Goal: Task Accomplishment & Management: Manage account settings

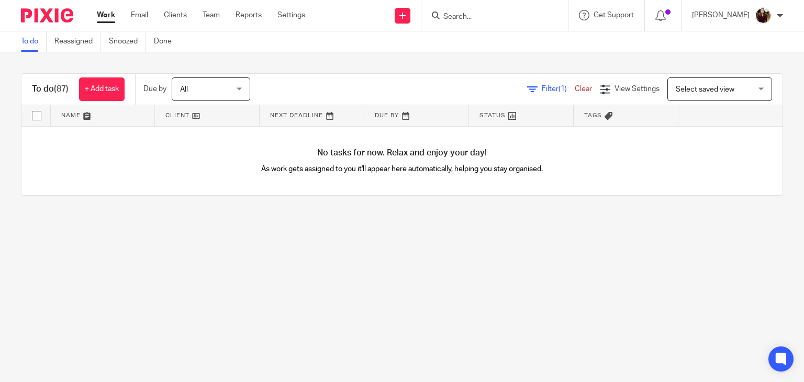
click at [500, 17] on input "Search" at bounding box center [489, 17] width 94 height 9
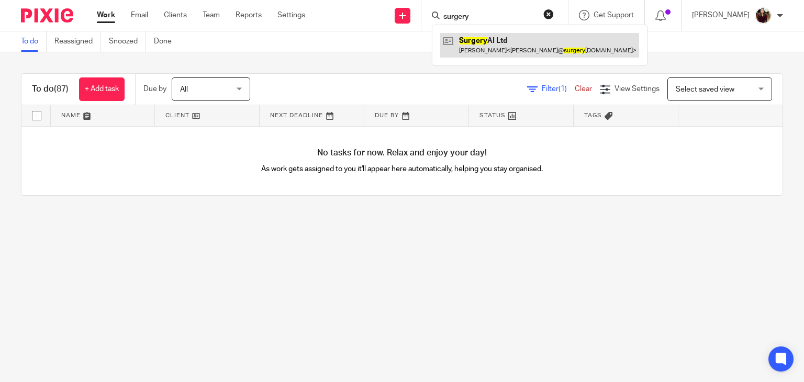
type input "surgery"
click at [498, 43] on link at bounding box center [539, 45] width 199 height 24
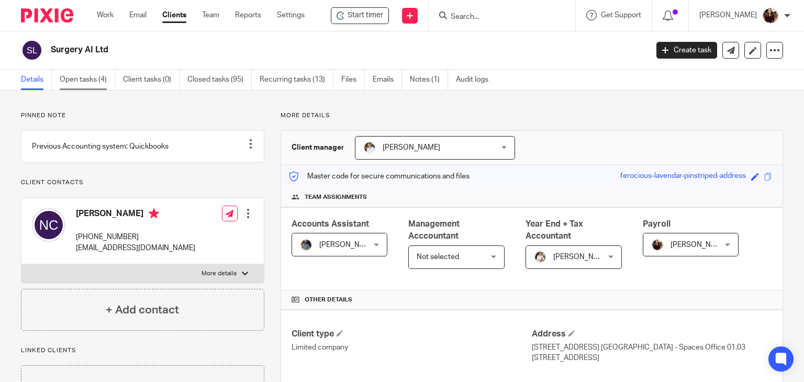
click at [76, 82] on link "Open tasks (4)" at bounding box center [87, 80] width 55 height 20
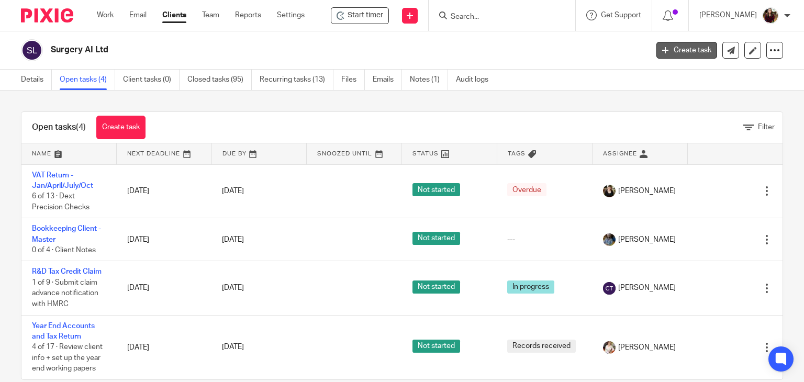
click at [672, 47] on link "Create task" at bounding box center [686, 50] width 61 height 17
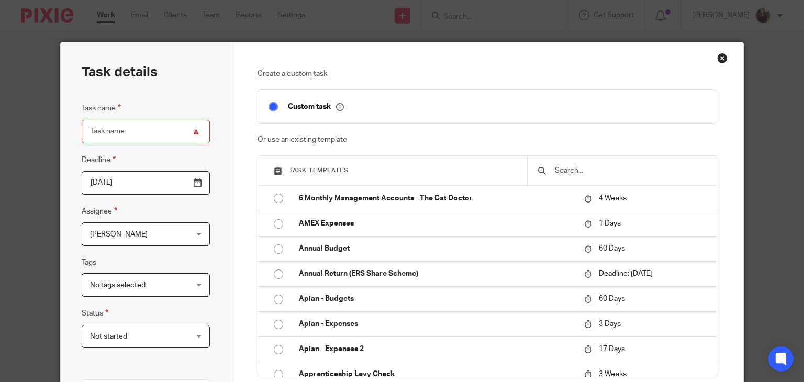
click at [603, 170] on input "text" at bounding box center [630, 171] width 152 height 12
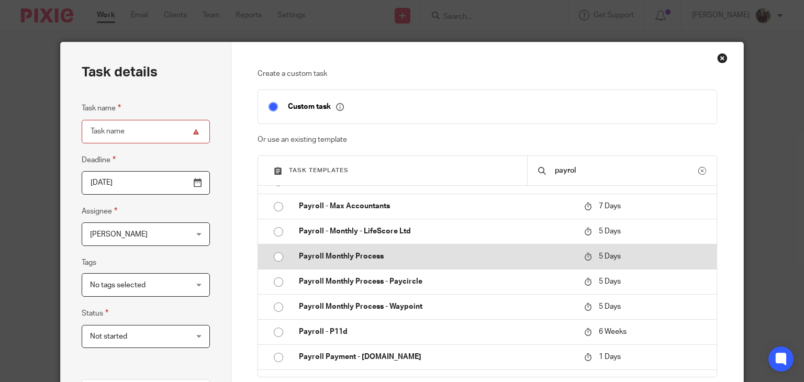
scroll to position [419, 0]
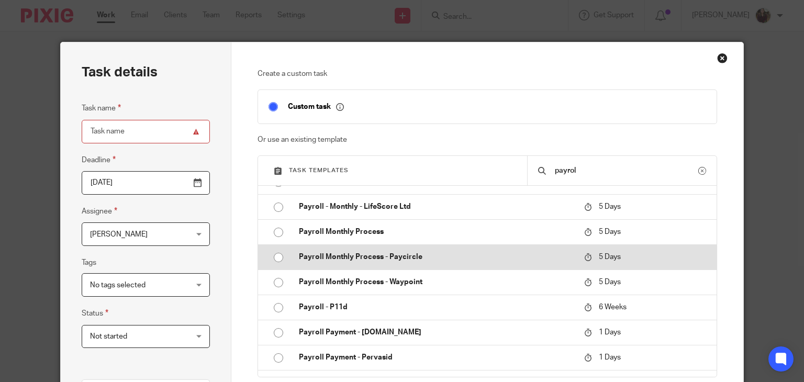
type input "payrol"
click at [412, 260] on p "Payroll Monthly Process - Paycircle" at bounding box center [436, 257] width 275 height 10
type input "2025-08-24"
type input "Payroll Monthly Process - Paycircle"
checkbox input "false"
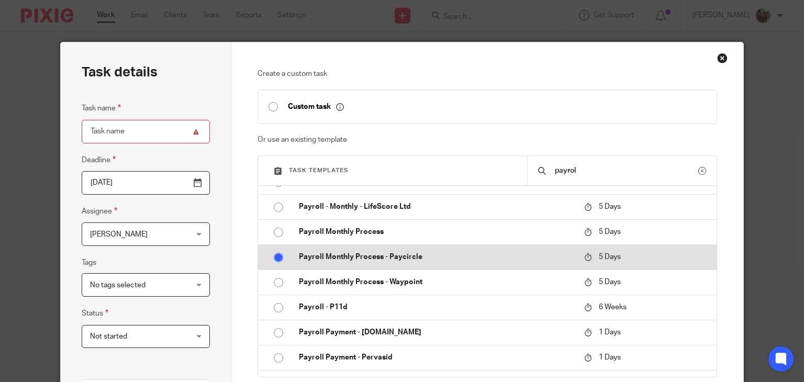
radio input "true"
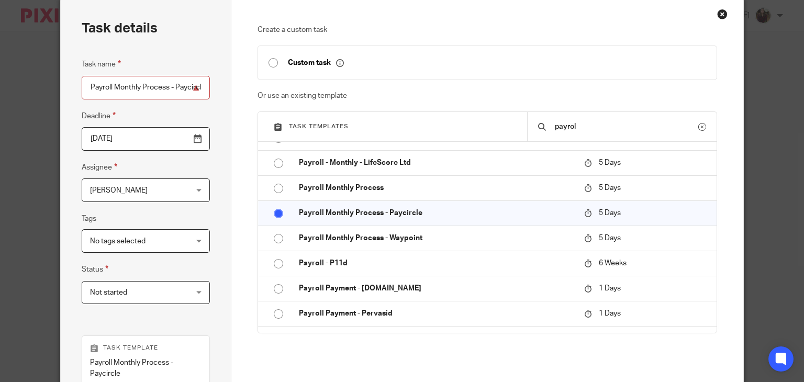
scroll to position [0, 0]
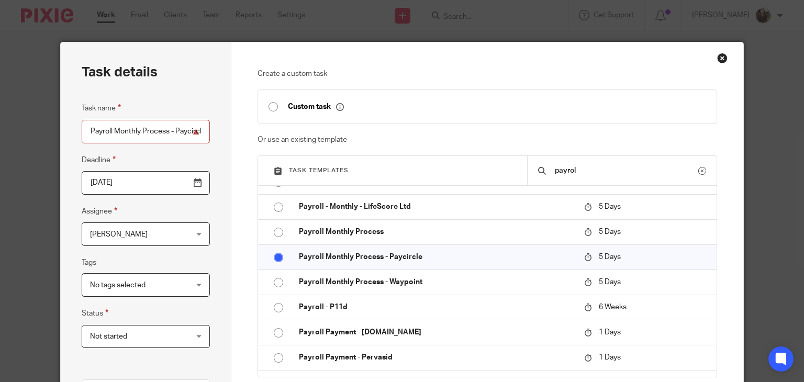
click at [717, 57] on div "Close this dialog window" at bounding box center [722, 58] width 10 height 10
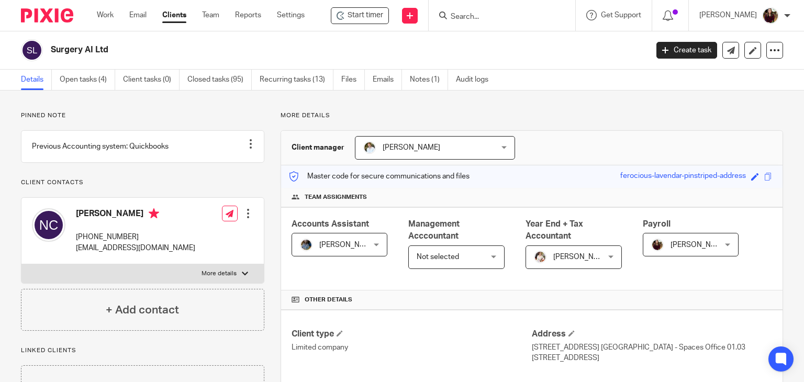
click at [480, 15] on input "Search" at bounding box center [496, 17] width 94 height 9
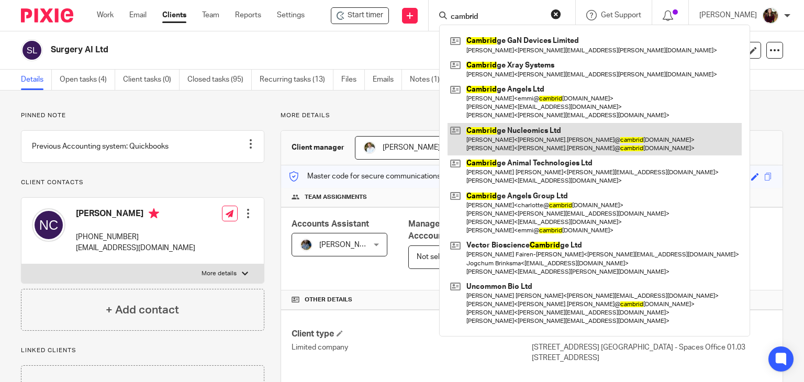
type input "cambrid"
click at [562, 143] on link at bounding box center [594, 139] width 294 height 32
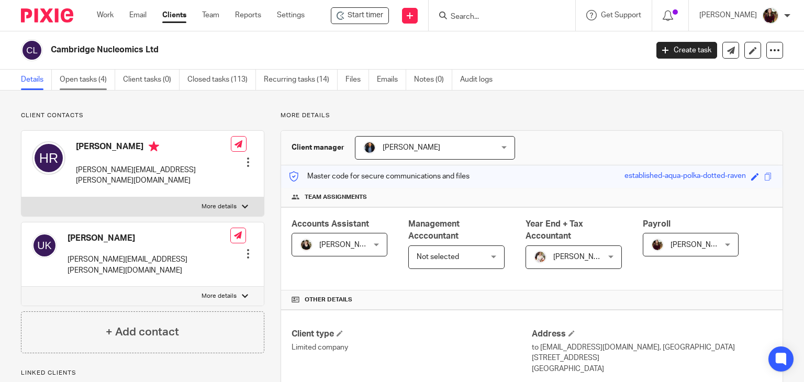
click at [81, 79] on link "Open tasks (4)" at bounding box center [87, 80] width 55 height 20
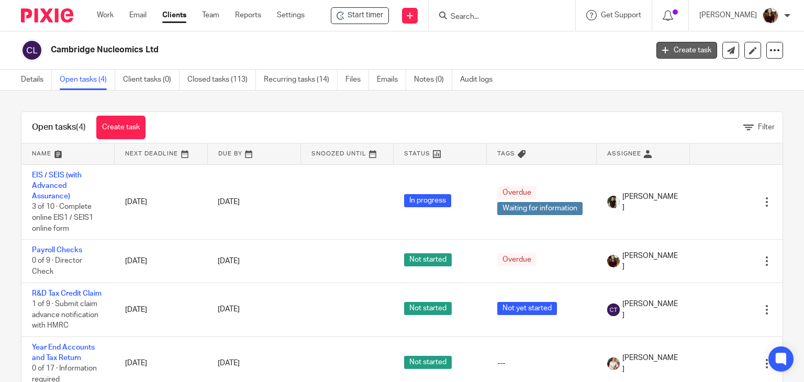
click at [666, 52] on link "Create task" at bounding box center [686, 50] width 61 height 17
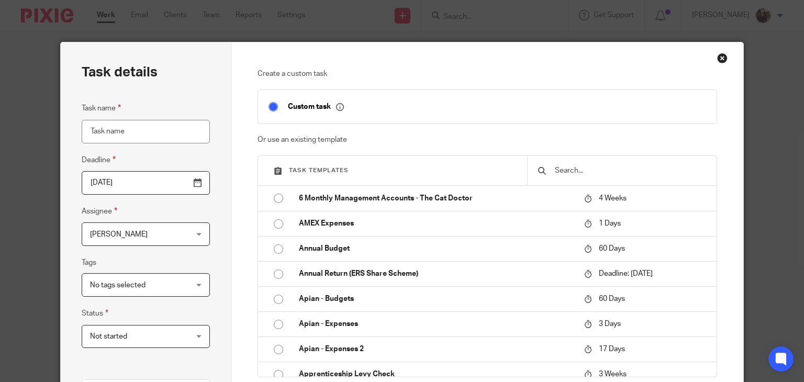
click at [562, 174] on input "text" at bounding box center [630, 171] width 152 height 12
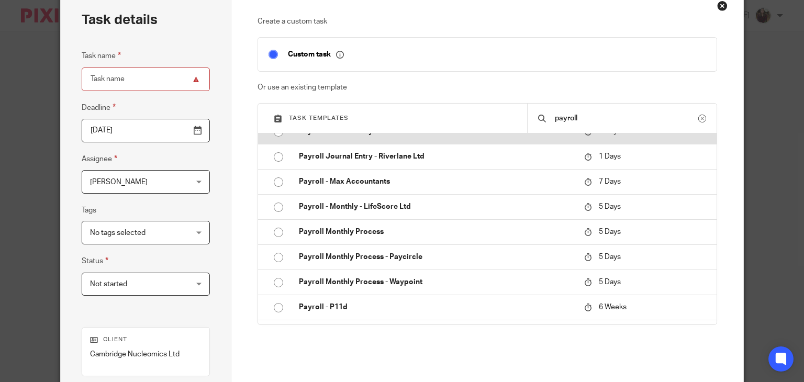
scroll to position [419, 0]
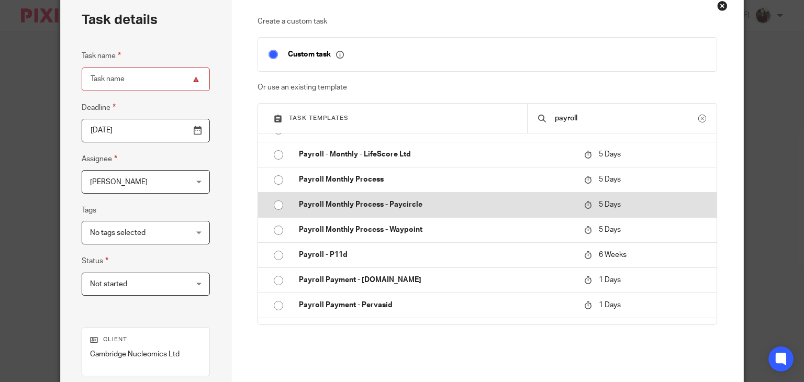
type input "payroll"
drag, startPoint x: 433, startPoint y: 203, endPoint x: 440, endPoint y: 208, distance: 8.3
click at [433, 202] on p "Payroll Monthly Process - Paycircle" at bounding box center [436, 204] width 275 height 10
type input "2025-08-24"
type input "Payroll Monthly Process - Paycircle"
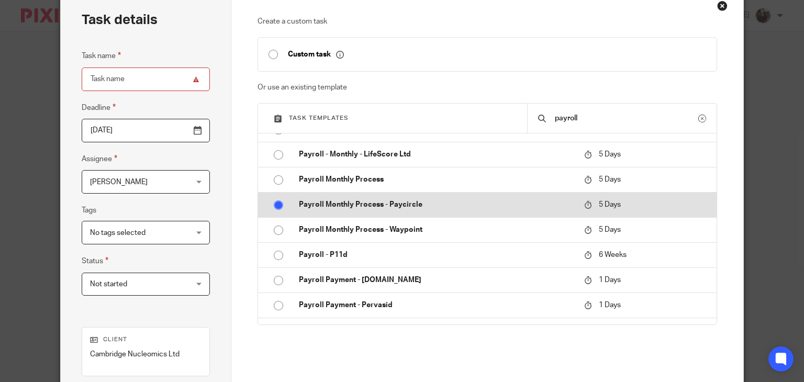
checkbox input "false"
radio input "true"
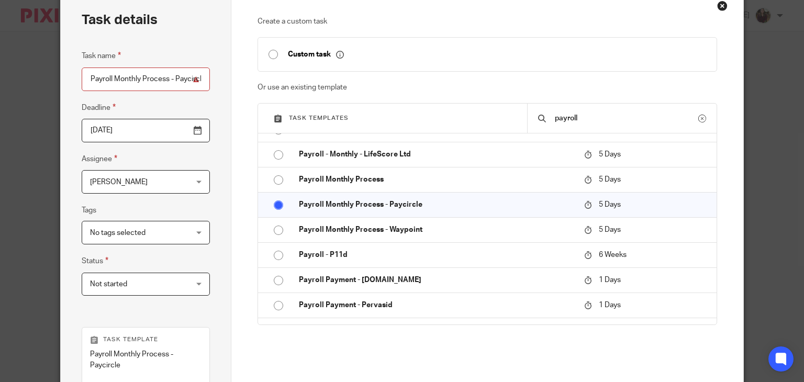
scroll to position [246, 0]
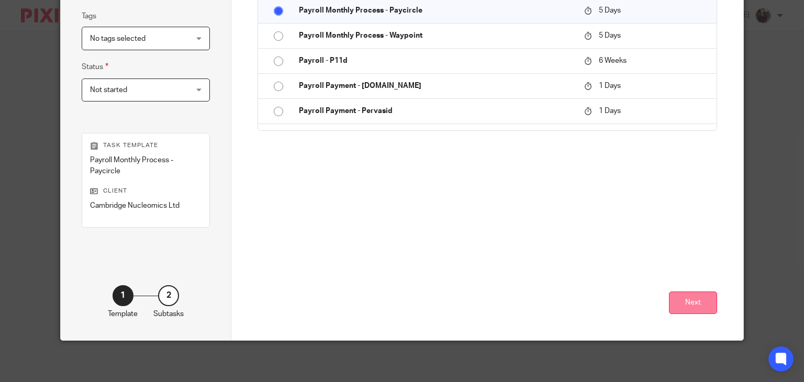
click at [674, 306] on button "Next" at bounding box center [693, 302] width 48 height 22
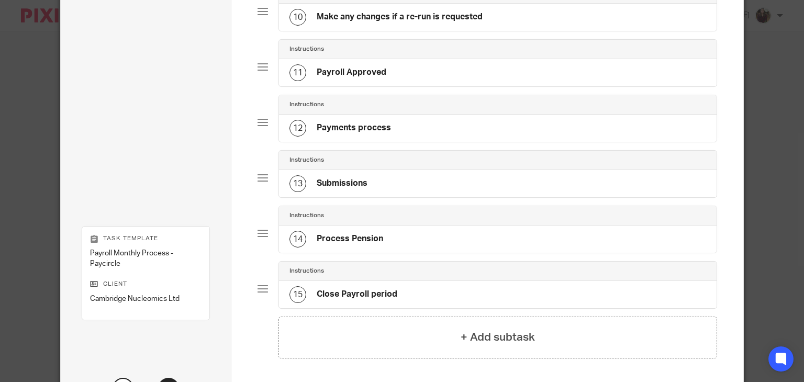
scroll to position [700, 0]
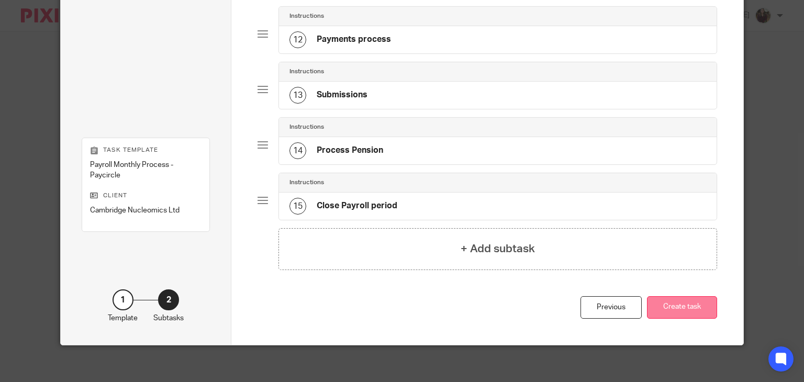
click at [659, 306] on button "Create task" at bounding box center [682, 307] width 70 height 22
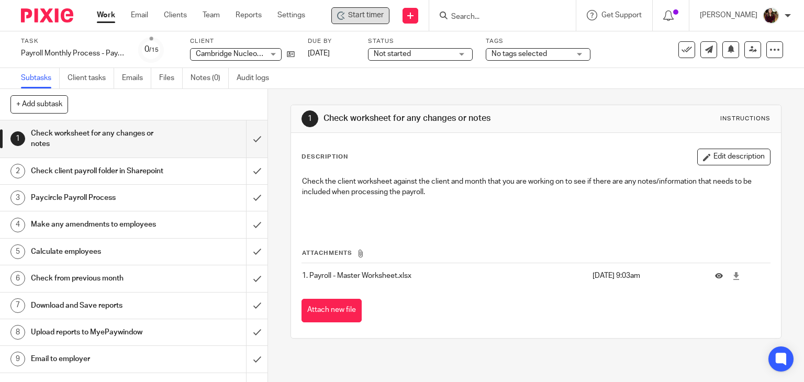
click at [375, 16] on span "Start timer" at bounding box center [366, 15] width 36 height 11
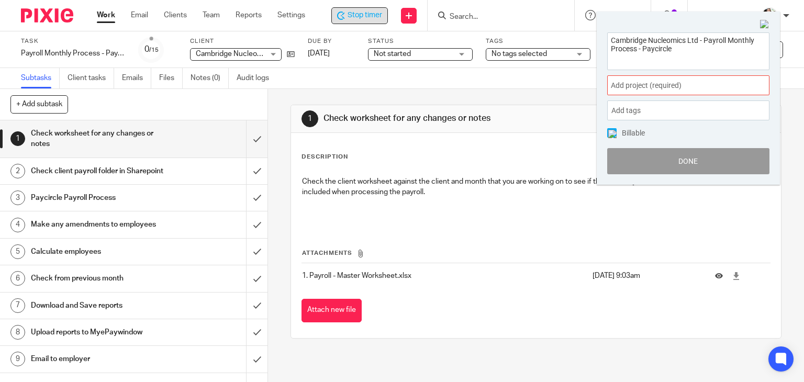
click at [729, 80] on span "Add project (required) :" at bounding box center [677, 85] width 132 height 11
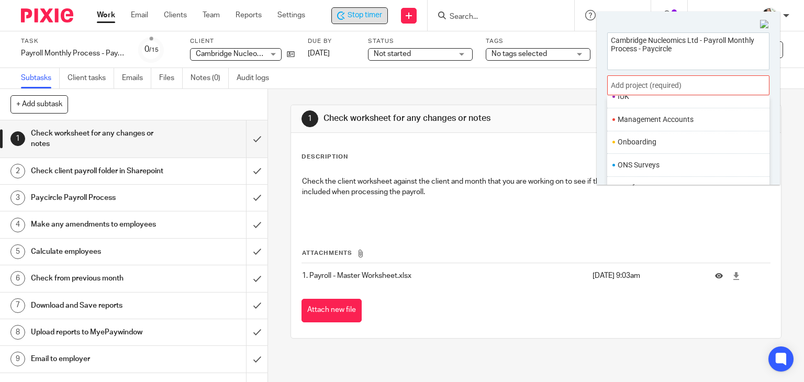
scroll to position [391, 0]
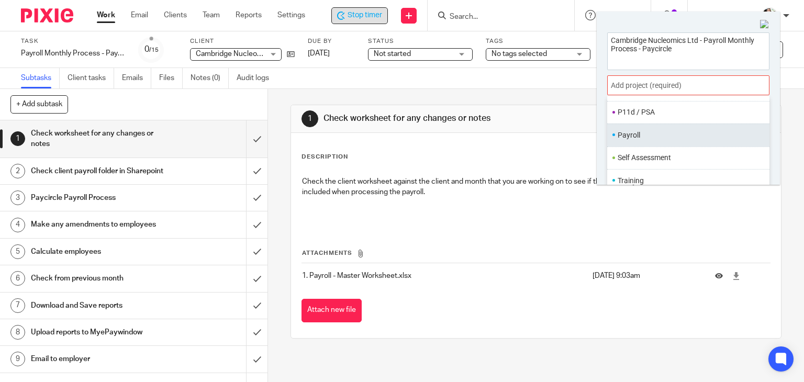
click at [648, 133] on li "Payroll" at bounding box center [685, 135] width 137 height 11
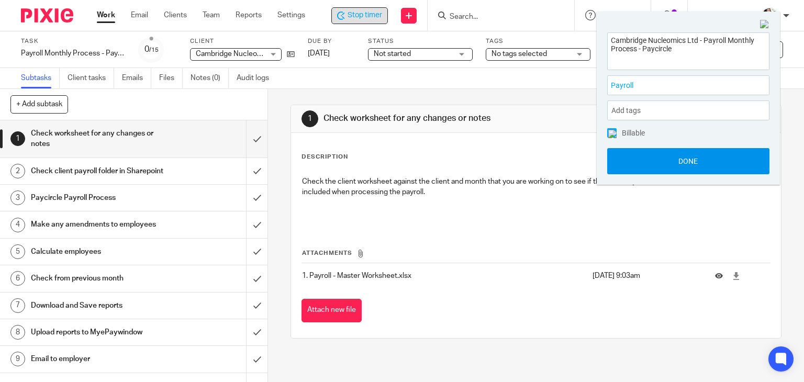
click at [671, 163] on button "Done" at bounding box center [688, 161] width 162 height 26
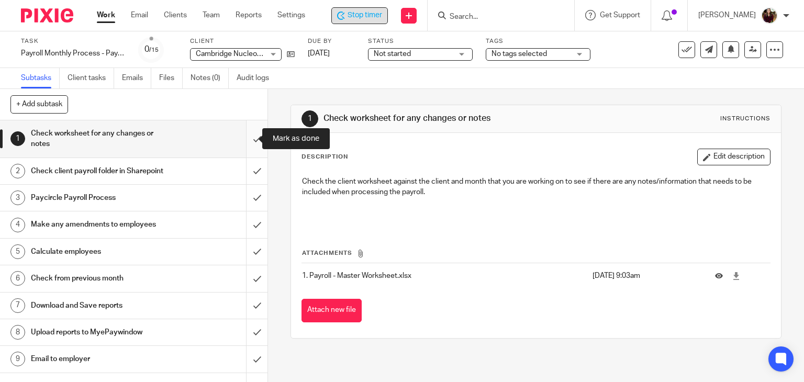
click at [247, 140] on input "submit" at bounding box center [133, 138] width 267 height 37
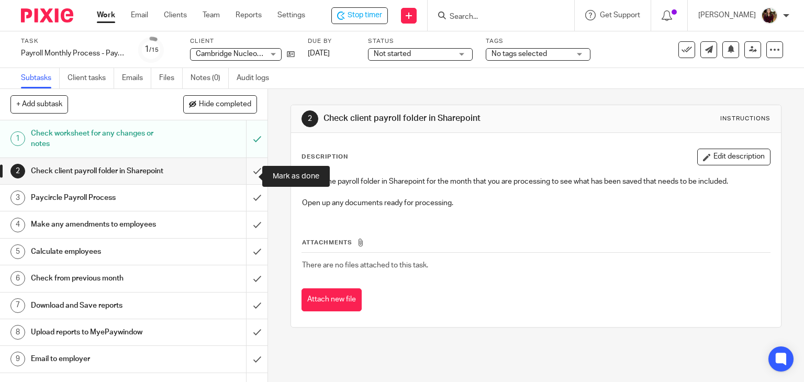
click at [249, 173] on input "submit" at bounding box center [133, 171] width 267 height 26
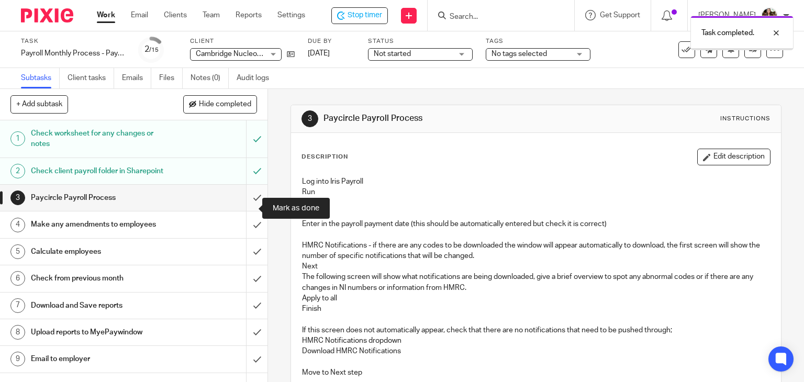
click at [246, 204] on input "submit" at bounding box center [133, 198] width 267 height 26
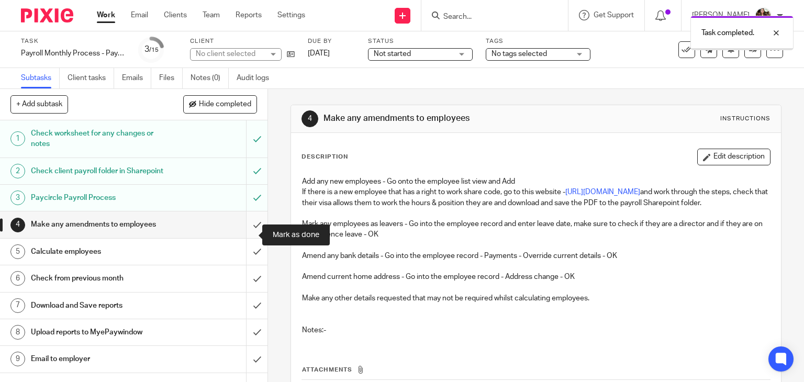
click at [242, 232] on input "submit" at bounding box center [133, 224] width 267 height 26
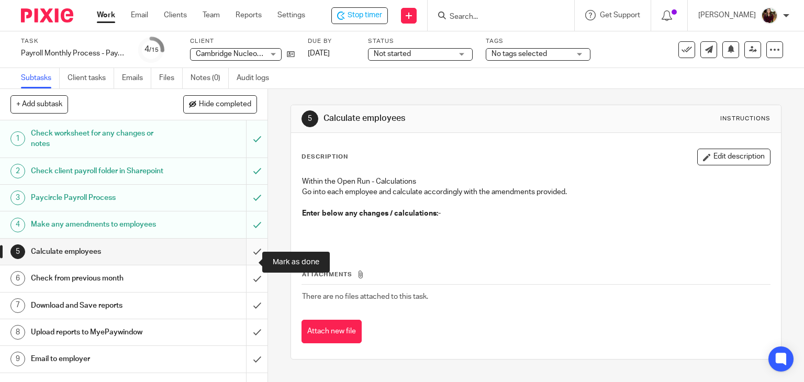
click at [249, 260] on input "submit" at bounding box center [133, 252] width 267 height 26
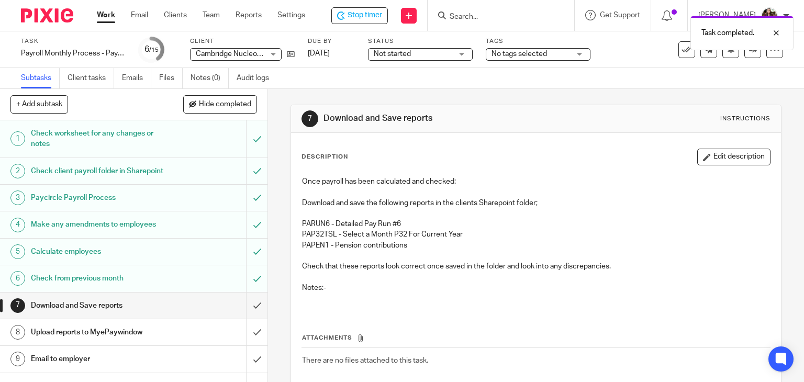
drag, startPoint x: 718, startPoint y: 160, endPoint x: 461, endPoint y: 268, distance: 278.6
click at [718, 160] on button "Edit description" at bounding box center [733, 157] width 73 height 17
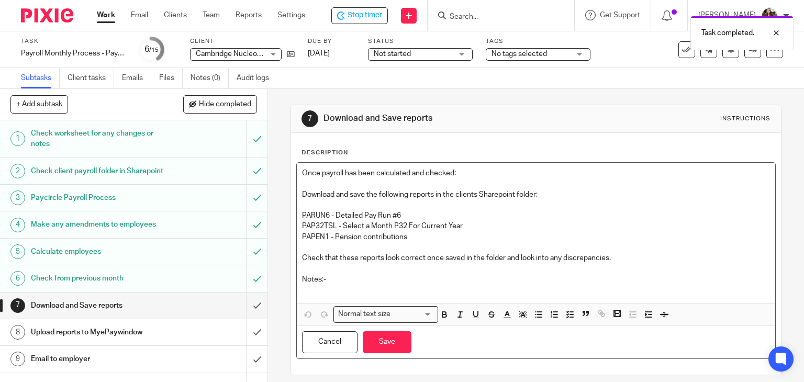
click at [348, 291] on p at bounding box center [536, 290] width 468 height 10
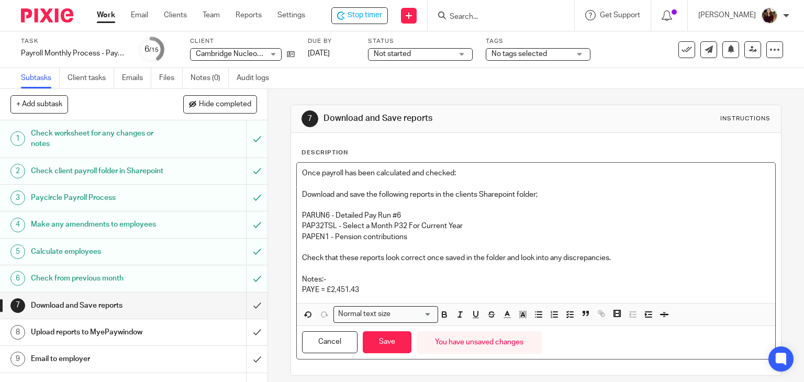
drag, startPoint x: 370, startPoint y: 342, endPoint x: 262, endPoint y: 342, distance: 108.3
click at [370, 342] on button "Save" at bounding box center [387, 342] width 49 height 22
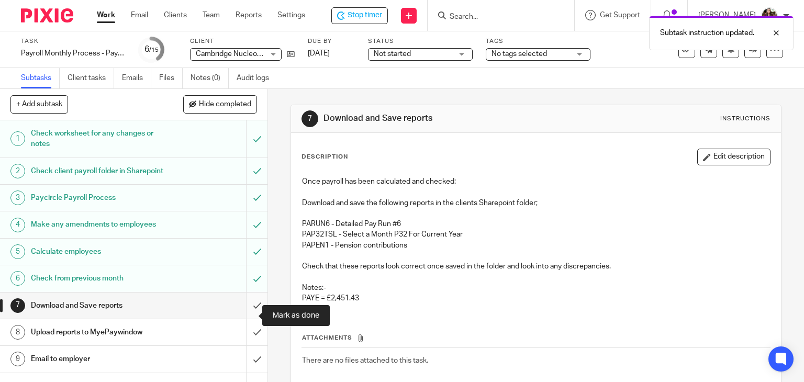
click at [244, 313] on input "submit" at bounding box center [133, 305] width 267 height 26
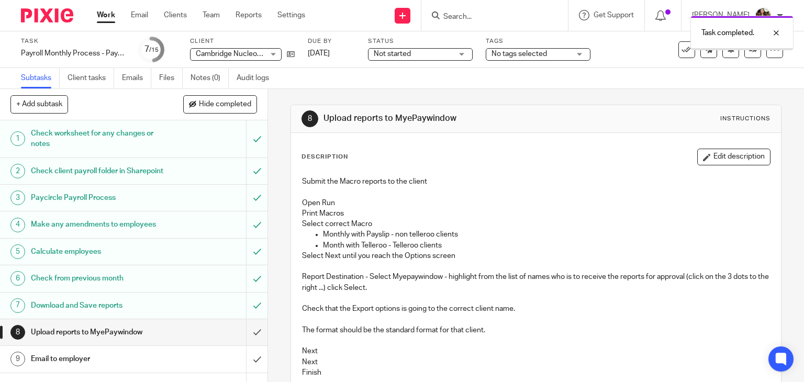
click at [245, 343] on input "submit" at bounding box center [133, 332] width 267 height 26
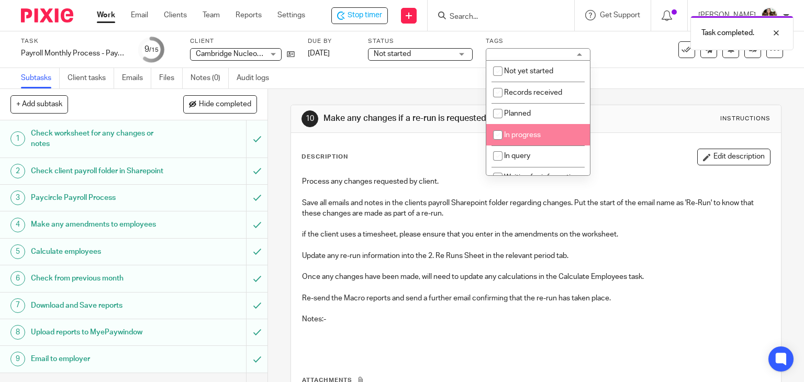
drag, startPoint x: 536, startPoint y: 134, endPoint x: 593, endPoint y: 86, distance: 75.0
click at [536, 134] on span "In progress" at bounding box center [522, 134] width 37 height 7
checkbox input "true"
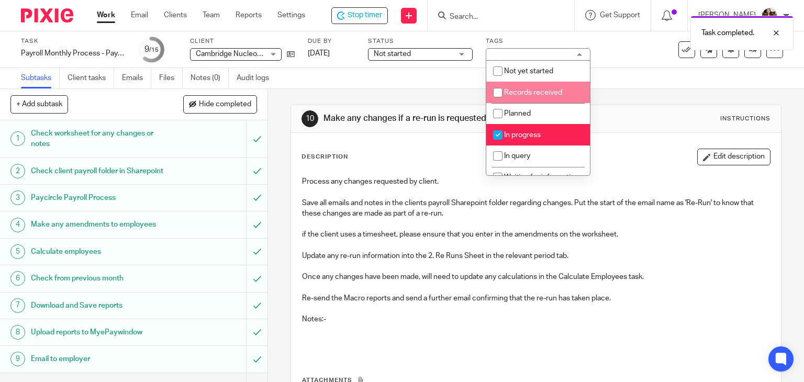
click at [622, 64] on div "Task Payroll Monthly Process - Paycircle Save Payroll Monthly Process - Paycirc…" at bounding box center [402, 49] width 804 height 37
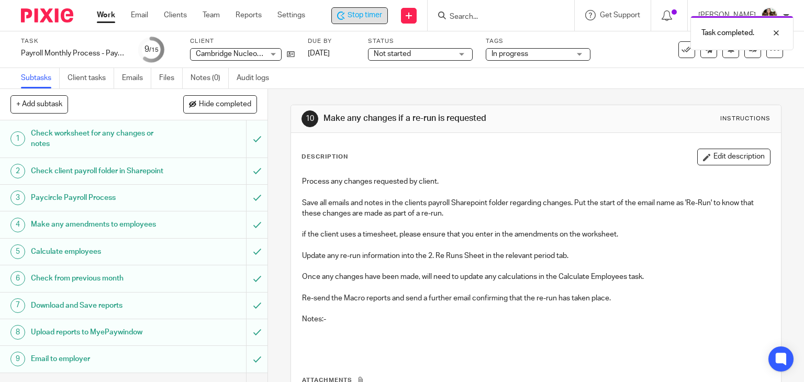
click at [367, 14] on span "Stop timer" at bounding box center [364, 15] width 35 height 11
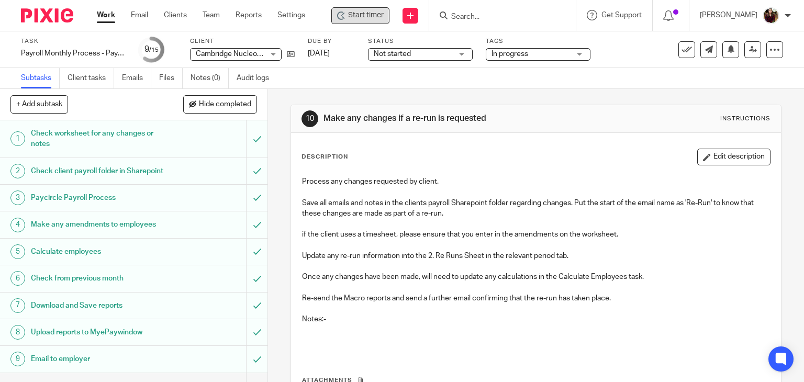
click at [498, 18] on input "Search" at bounding box center [497, 17] width 94 height 9
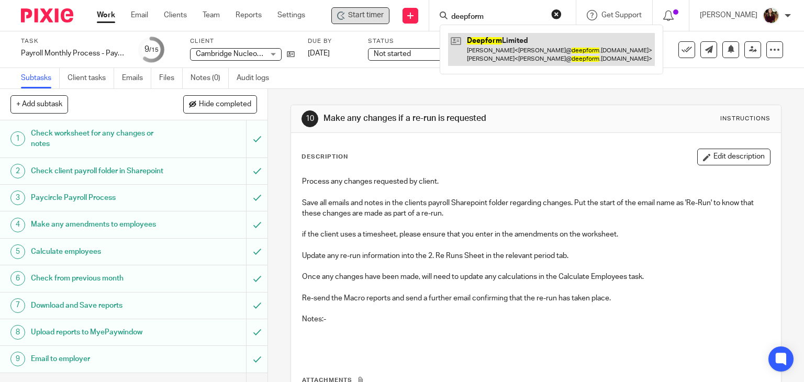
type input "deepform"
click at [501, 59] on link at bounding box center [551, 49] width 207 height 32
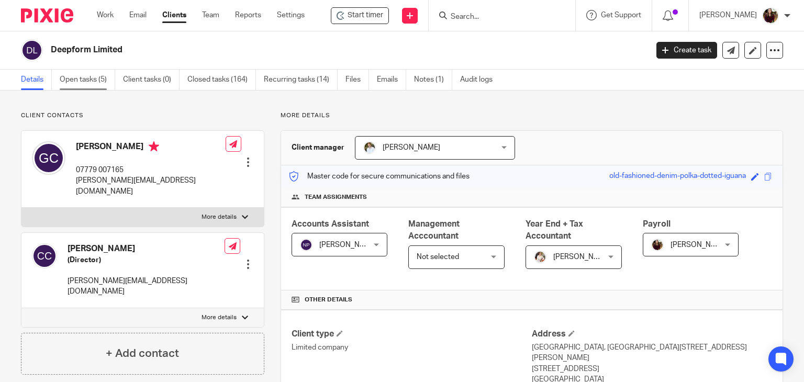
click at [90, 77] on link "Open tasks (5)" at bounding box center [87, 80] width 55 height 20
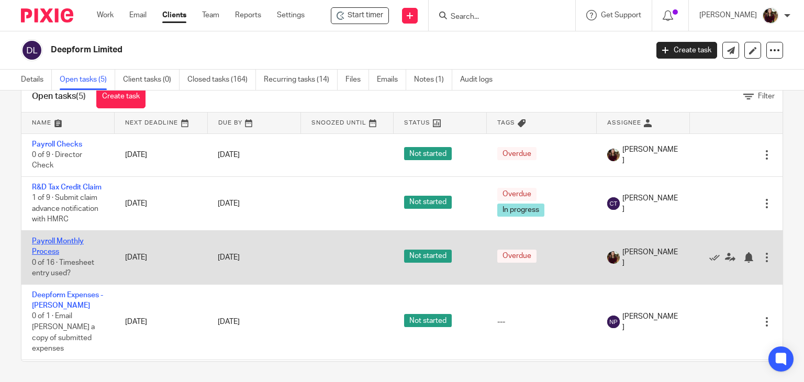
click at [65, 255] on link "Payroll Monthly Process" at bounding box center [58, 247] width 52 height 18
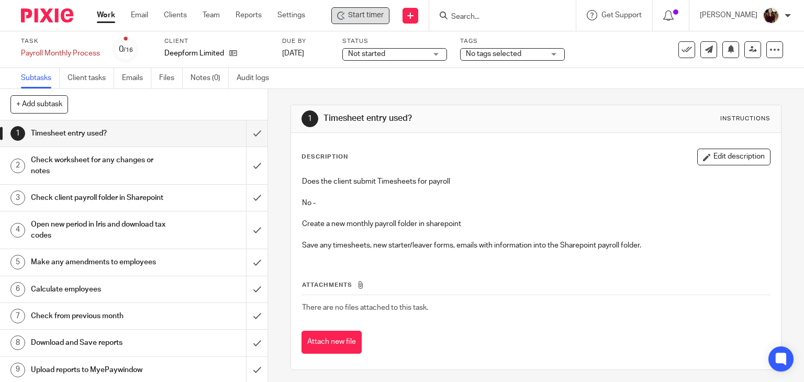
click at [376, 14] on span "Start timer" at bounding box center [366, 15] width 36 height 11
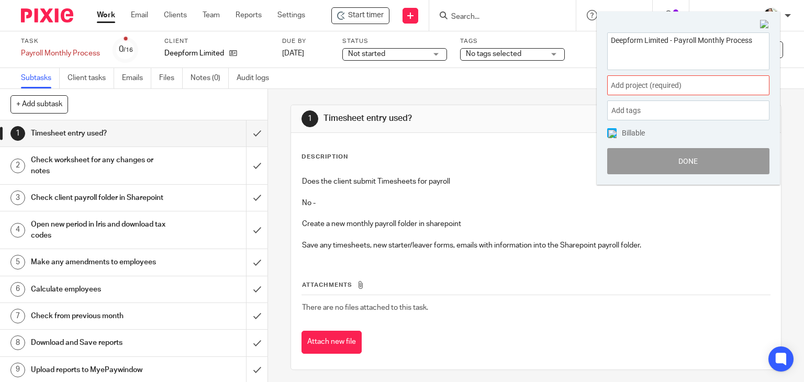
click at [690, 84] on span "Add project (required) :" at bounding box center [677, 85] width 132 height 11
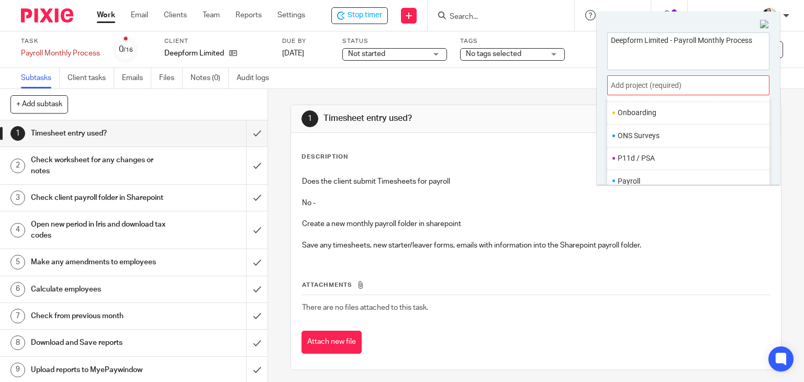
scroll to position [391, 0]
click at [643, 134] on li "Payroll" at bounding box center [685, 135] width 137 height 11
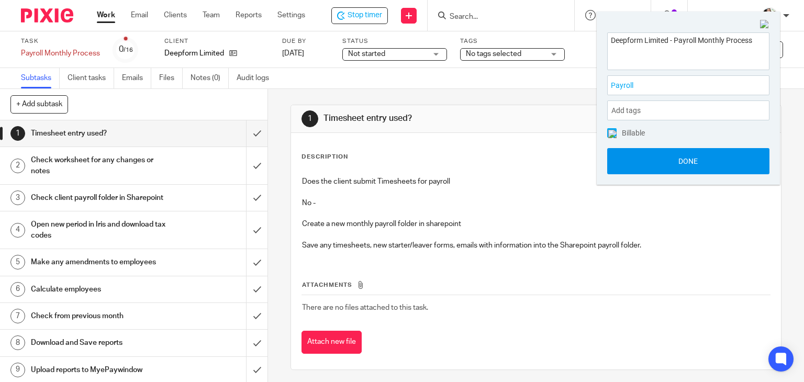
click at [663, 160] on button "Done" at bounding box center [688, 161] width 162 height 26
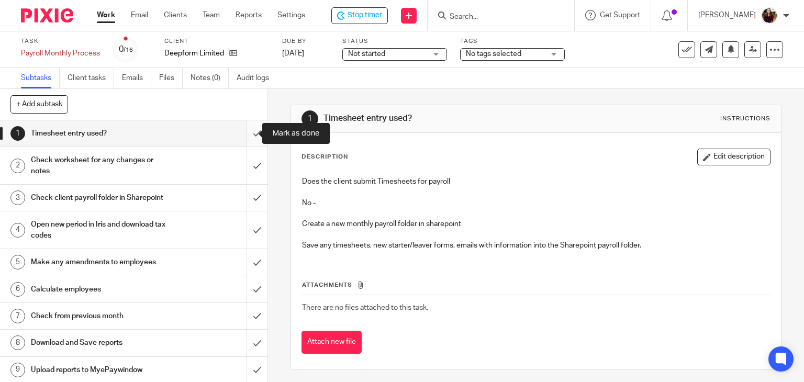
click at [242, 134] on input "submit" at bounding box center [133, 133] width 267 height 26
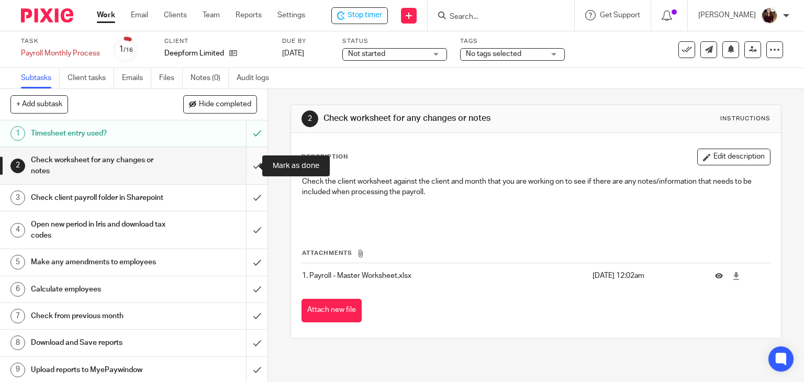
click at [244, 163] on input "submit" at bounding box center [133, 165] width 267 height 37
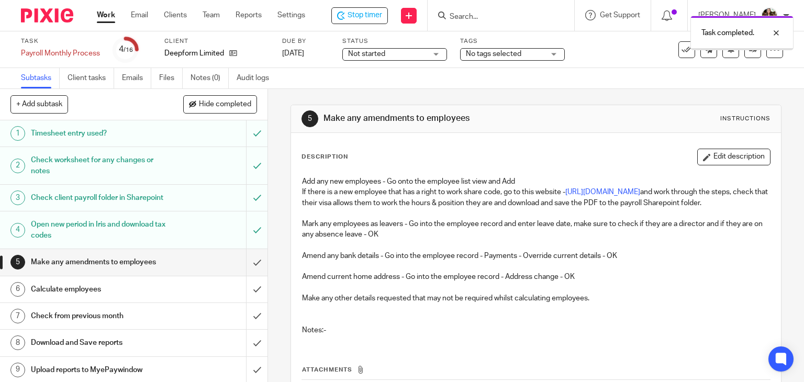
click at [243, 275] on input "submit" at bounding box center [133, 262] width 267 height 26
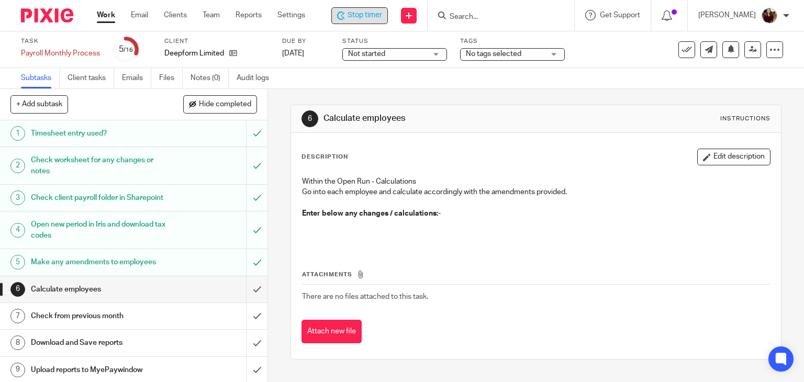
click at [356, 16] on span "Stop timer" at bounding box center [364, 15] width 35 height 11
click at [369, 19] on span "Start timer" at bounding box center [366, 15] width 36 height 11
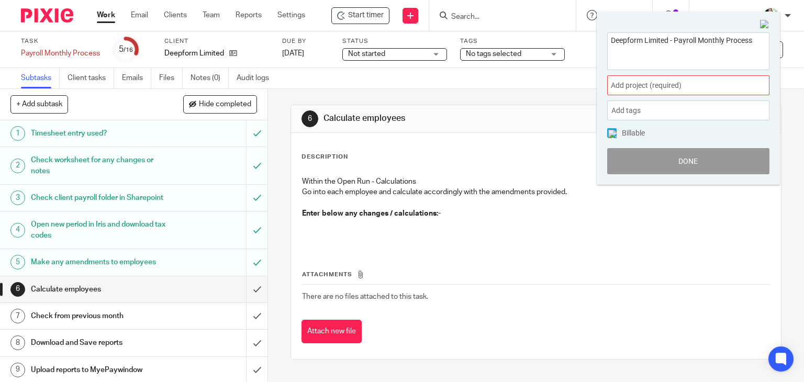
click at [700, 91] on div "Add project (required) :" at bounding box center [688, 85] width 162 height 20
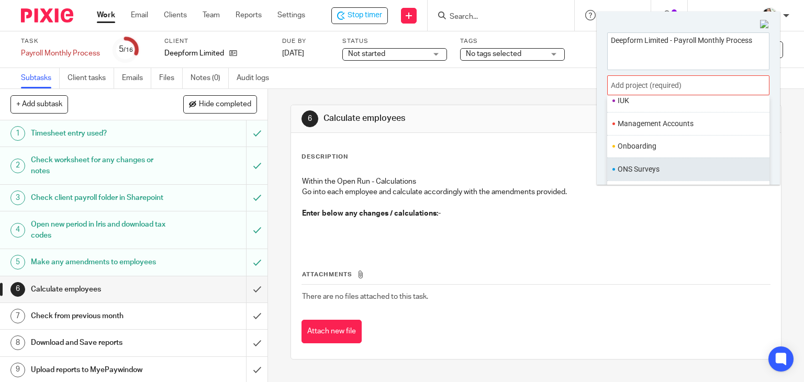
scroll to position [391, 0]
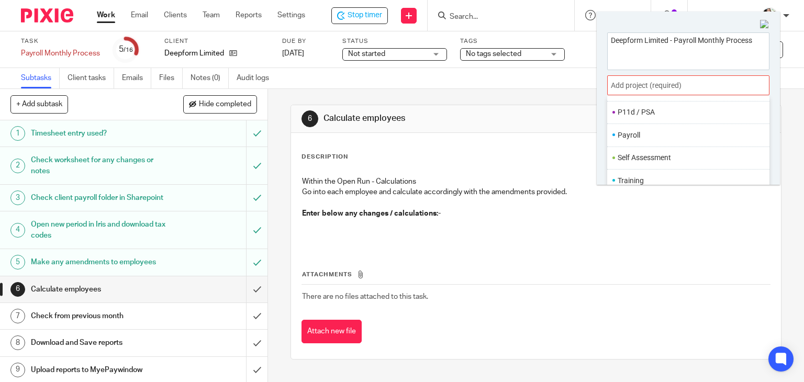
click at [623, 135] on li "Payroll" at bounding box center [685, 135] width 137 height 11
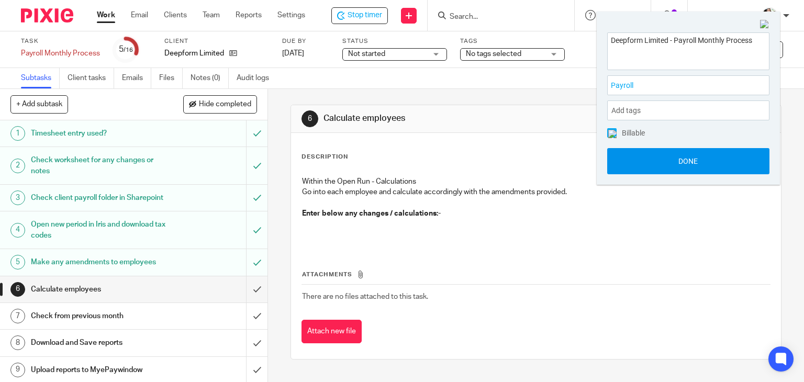
click at [691, 160] on button "Done" at bounding box center [688, 161] width 162 height 26
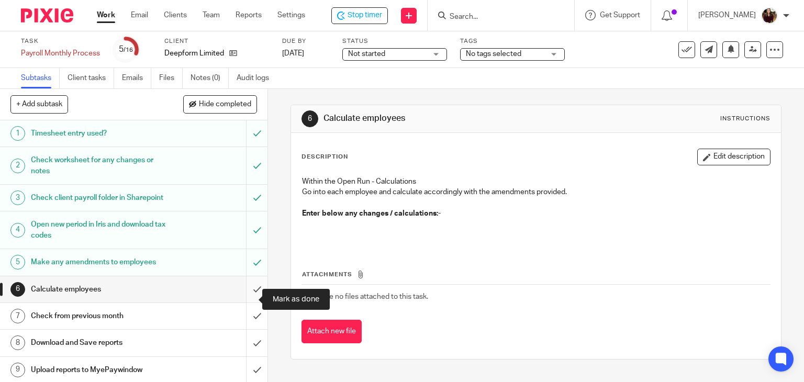
click at [242, 301] on input "submit" at bounding box center [133, 289] width 267 height 26
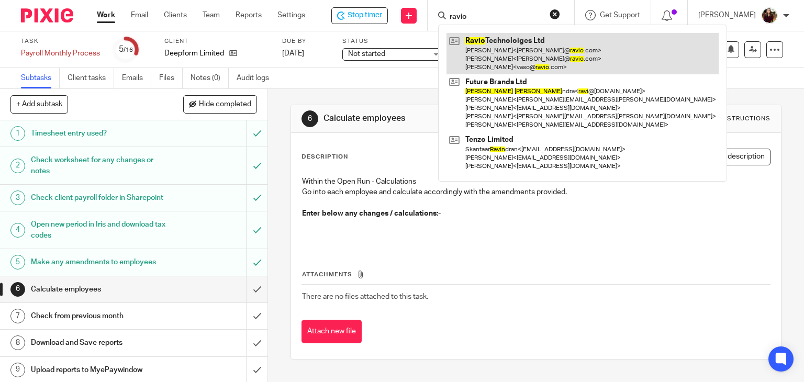
type input "ravio"
click at [482, 50] on link at bounding box center [582, 53] width 272 height 41
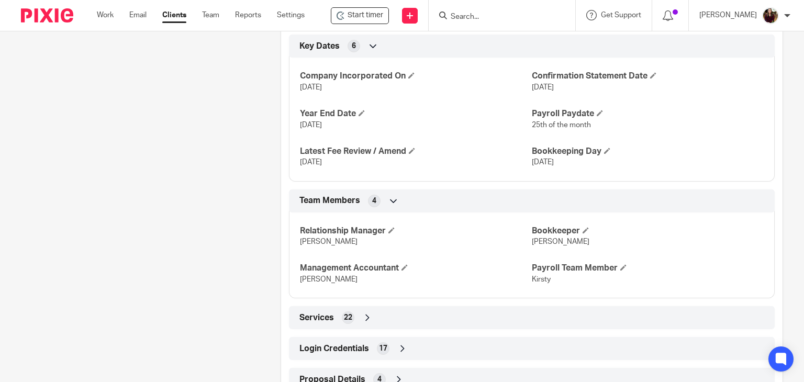
scroll to position [718, 0]
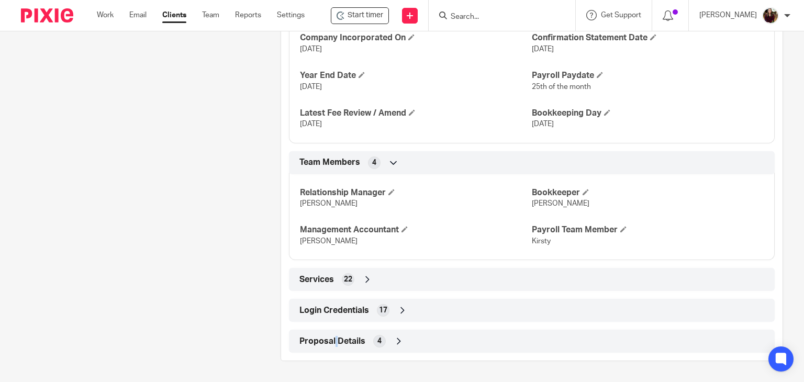
click at [333, 343] on span "Proposal Details" at bounding box center [332, 341] width 66 height 11
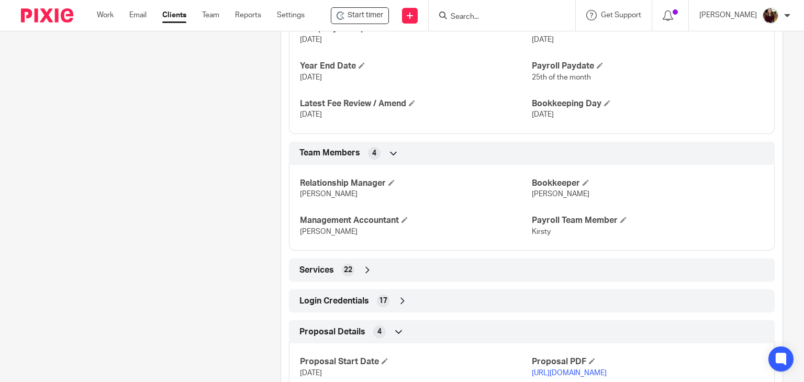
click at [341, 307] on span "Login Credentials" at bounding box center [334, 301] width 70 height 11
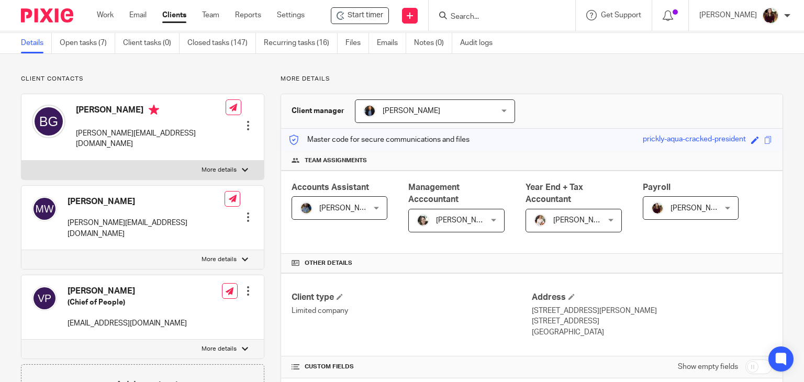
scroll to position [0, 0]
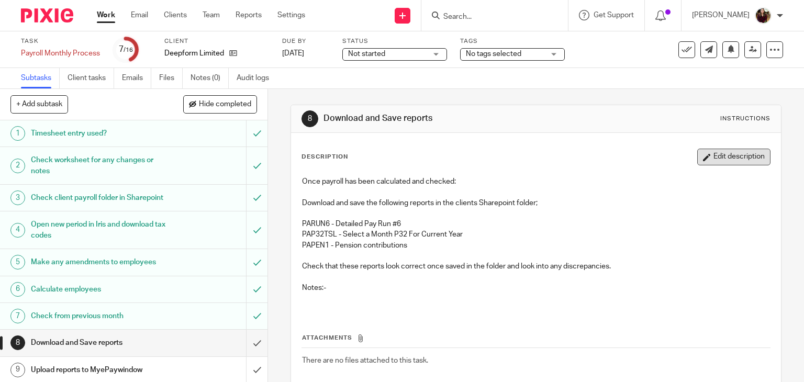
click at [710, 153] on button "Edit description" at bounding box center [733, 157] width 73 height 17
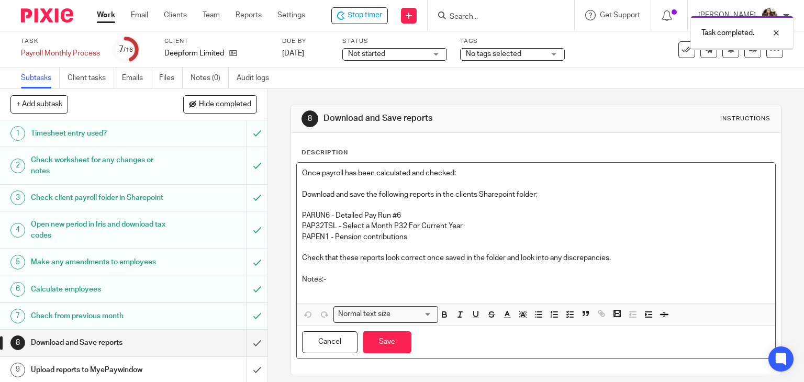
click at [322, 289] on p at bounding box center [536, 290] width 468 height 10
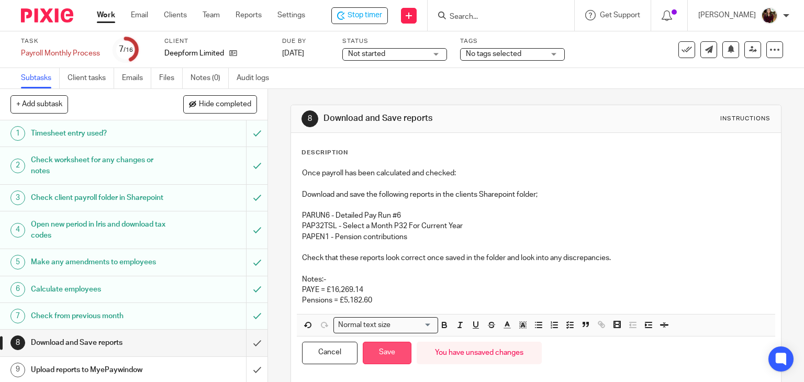
click at [376, 356] on button "Save" at bounding box center [387, 353] width 49 height 22
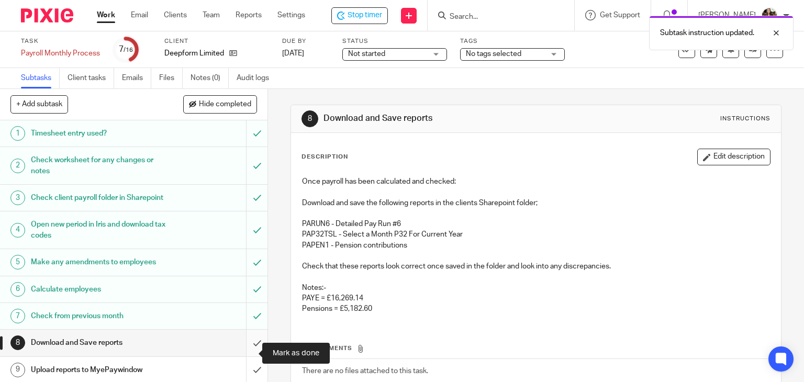
click at [243, 354] on input "submit" at bounding box center [133, 343] width 267 height 26
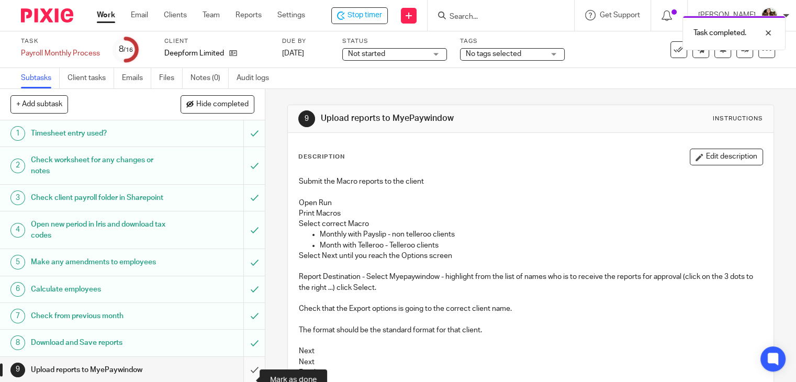
click at [240, 377] on input "submit" at bounding box center [132, 370] width 265 height 26
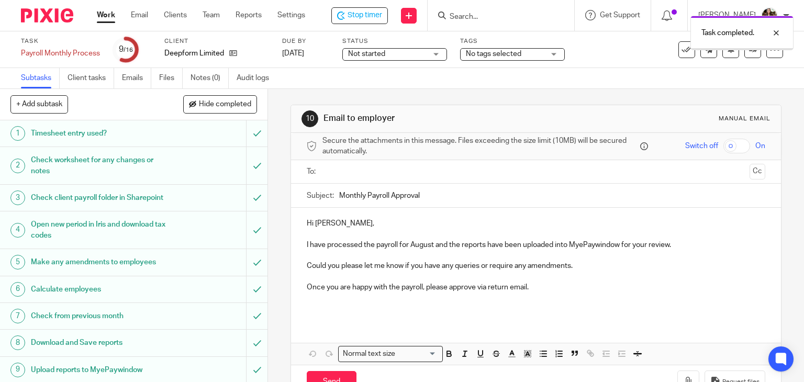
scroll to position [52, 0]
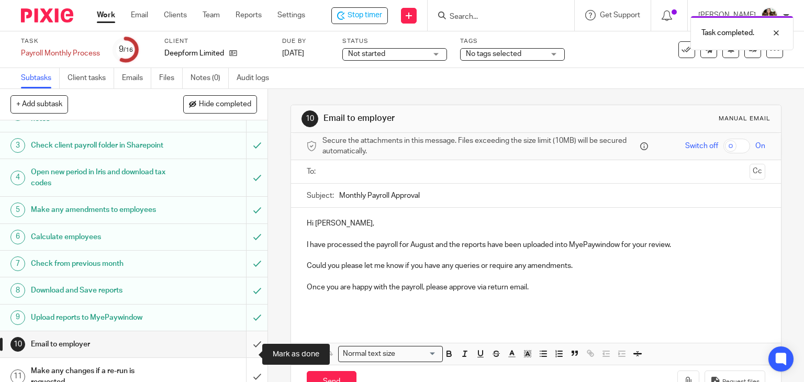
click at [241, 353] on input "submit" at bounding box center [133, 344] width 267 height 26
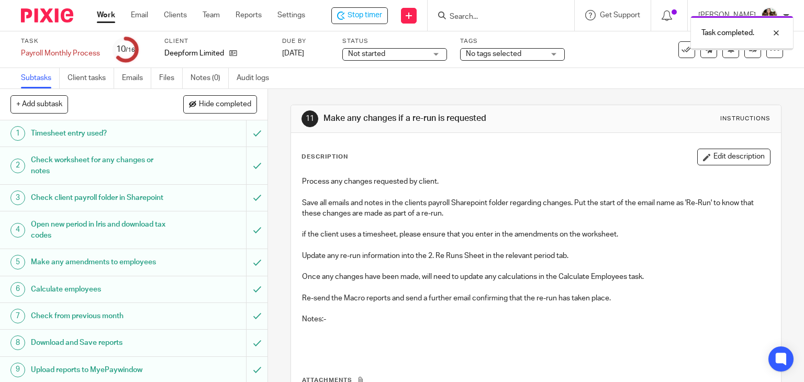
click at [552, 50] on div "No tags selected" at bounding box center [512, 54] width 105 height 13
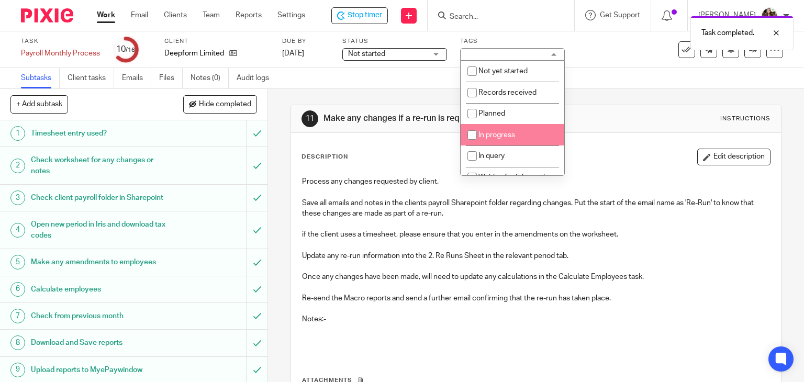
click at [498, 139] on span "In progress" at bounding box center [496, 134] width 37 height 7
checkbox input "true"
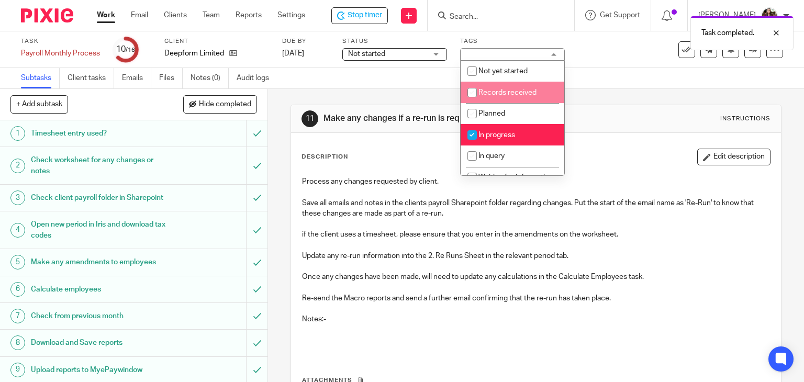
click at [588, 73] on div "Subtasks Client tasks Emails Files Notes (0) Audit logs" at bounding box center [402, 78] width 804 height 21
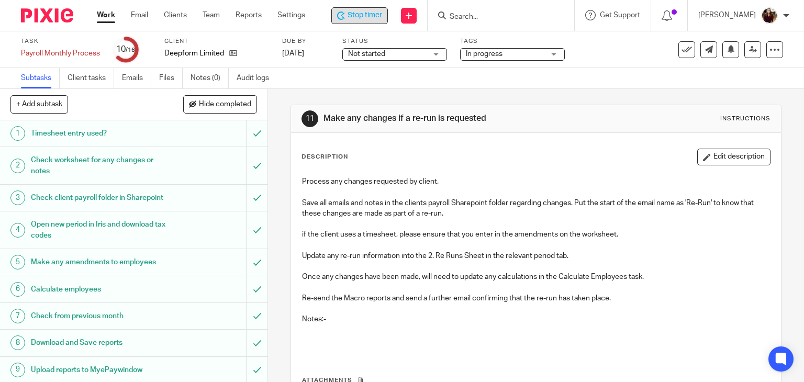
click at [373, 17] on span "Stop timer" at bounding box center [364, 15] width 35 height 11
click at [505, 10] on form at bounding box center [505, 15] width 111 height 13
click at [507, 11] on form at bounding box center [505, 15] width 111 height 13
click at [508, 16] on input "Search" at bounding box center [497, 17] width 94 height 9
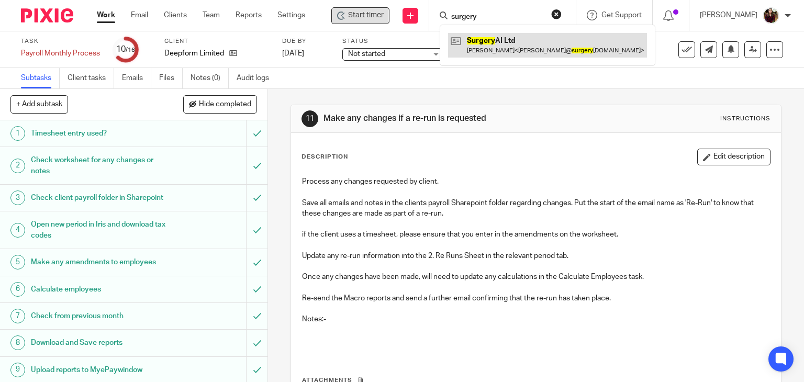
type input "surgery"
click at [499, 49] on link at bounding box center [547, 45] width 199 height 24
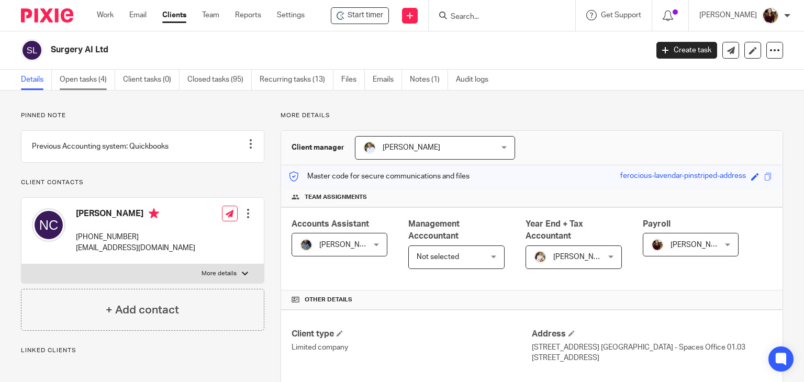
click at [65, 80] on link "Open tasks (4)" at bounding box center [87, 80] width 55 height 20
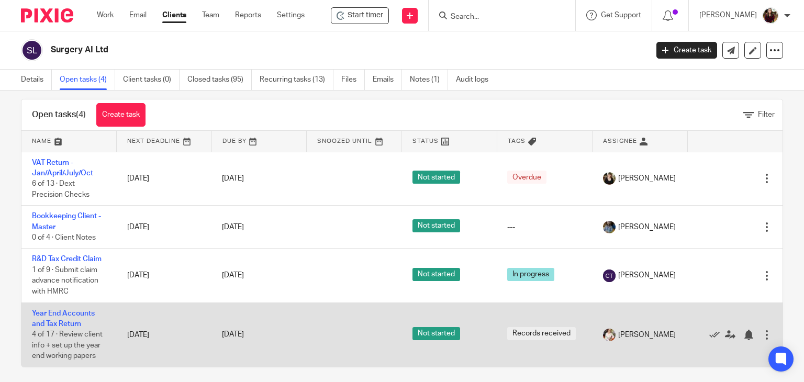
scroll to position [20, 0]
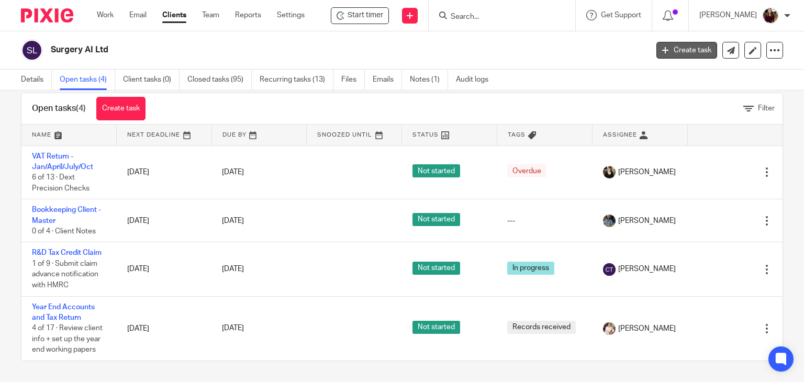
click at [668, 48] on link "Create task" at bounding box center [686, 50] width 61 height 17
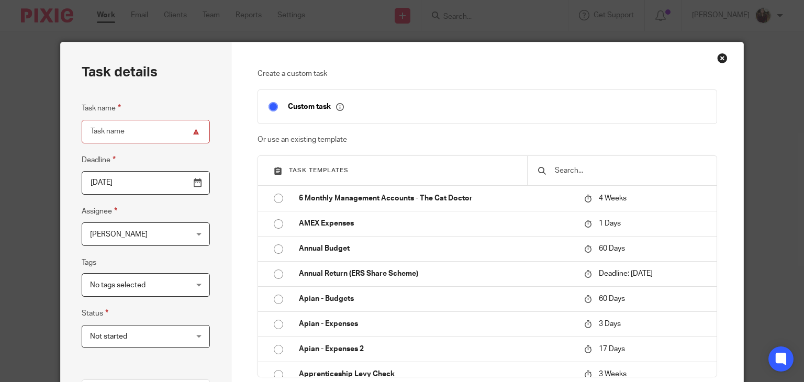
drag, startPoint x: 589, startPoint y: 172, endPoint x: 584, endPoint y: 174, distance: 5.6
click at [589, 171] on input "text" at bounding box center [630, 171] width 152 height 12
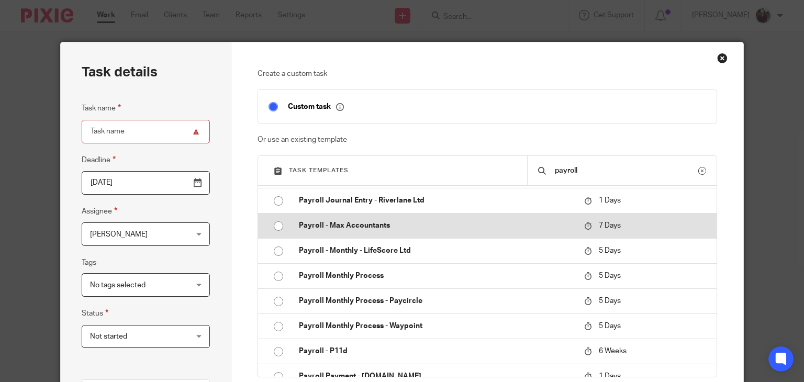
scroll to position [419, 0]
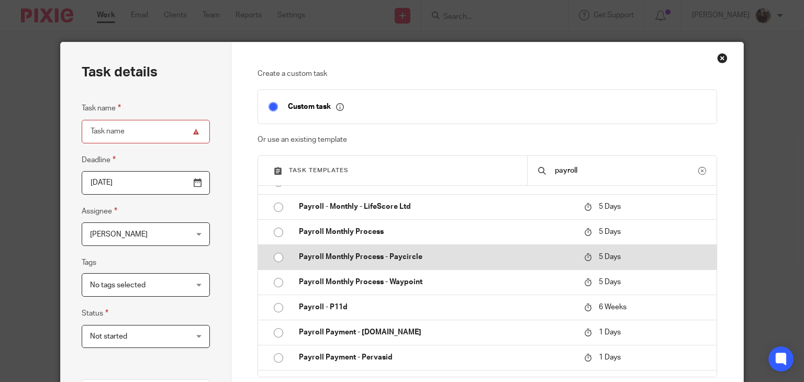
type input "payroll"
click at [397, 258] on p "Payroll Monthly Process - Paycircle" at bounding box center [436, 257] width 275 height 10
type input "2025-08-24"
type input "Payroll Monthly Process - Paycircle"
checkbox input "false"
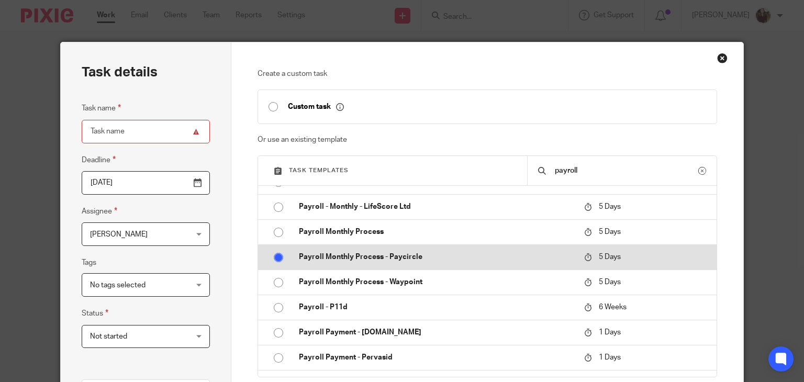
radio input "true"
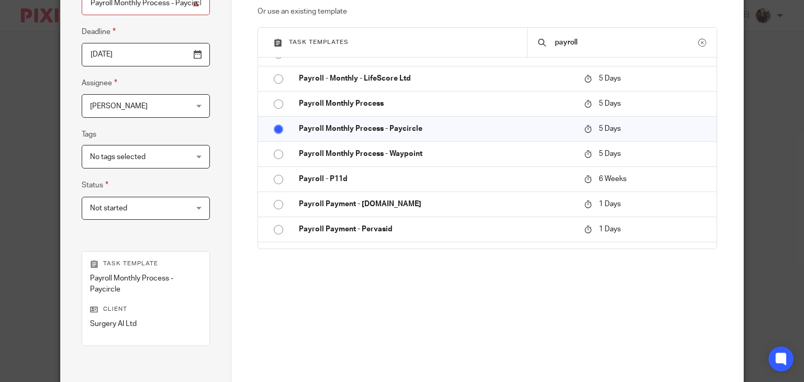
scroll to position [209, 0]
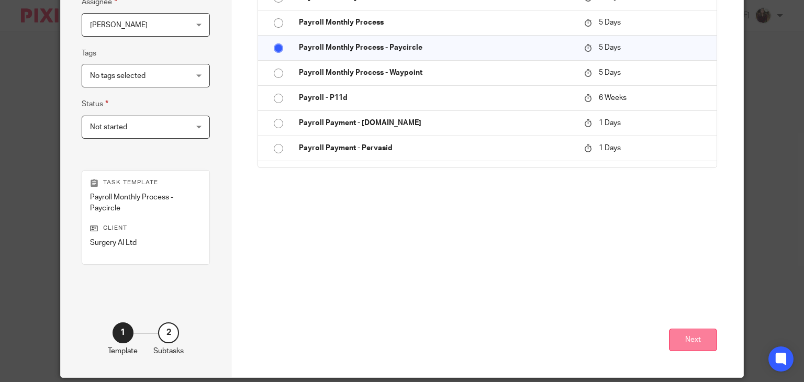
click at [691, 331] on button "Next" at bounding box center [693, 340] width 48 height 22
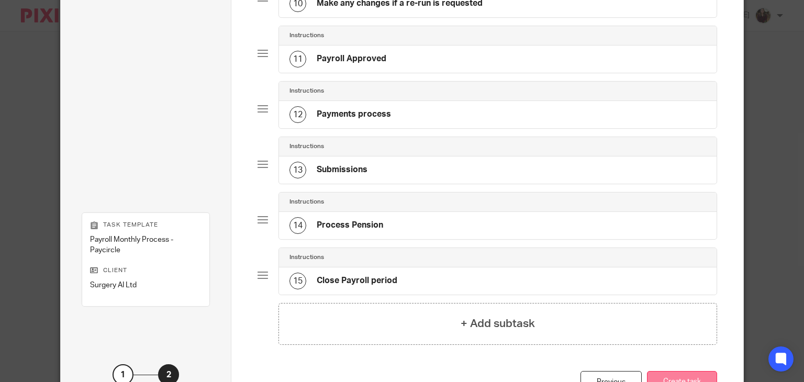
scroll to position [680, 0]
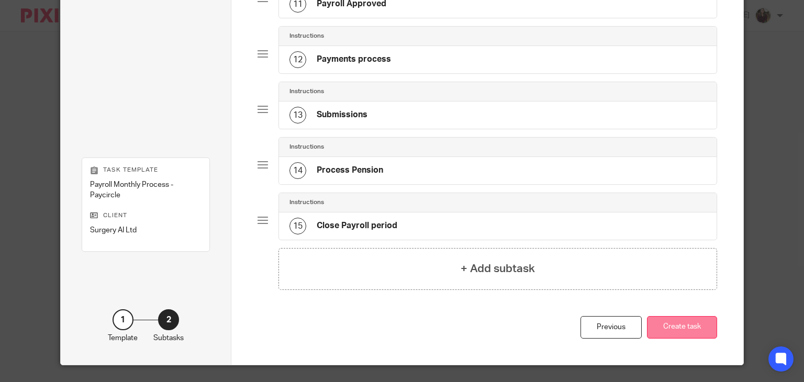
click at [671, 322] on button "Create task" at bounding box center [682, 327] width 70 height 22
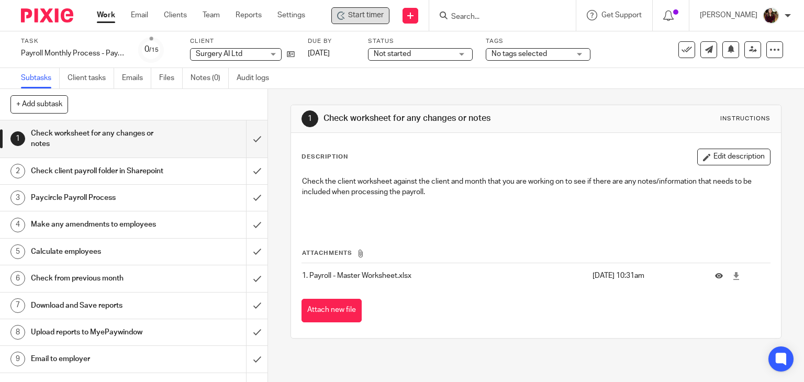
click at [364, 18] on span "Start timer" at bounding box center [366, 15] width 36 height 11
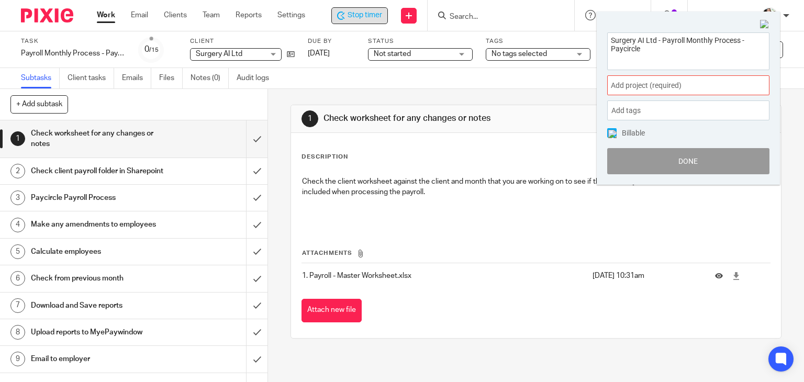
click at [709, 87] on span "Add project (required) :" at bounding box center [677, 85] width 132 height 11
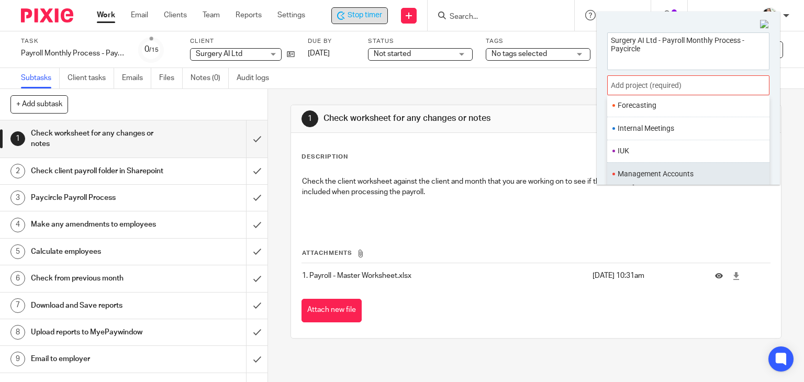
scroll to position [366, 0]
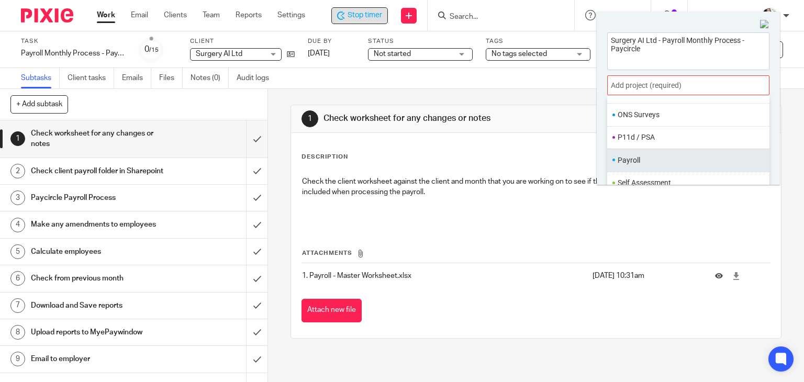
click at [651, 160] on li "Payroll" at bounding box center [685, 160] width 137 height 11
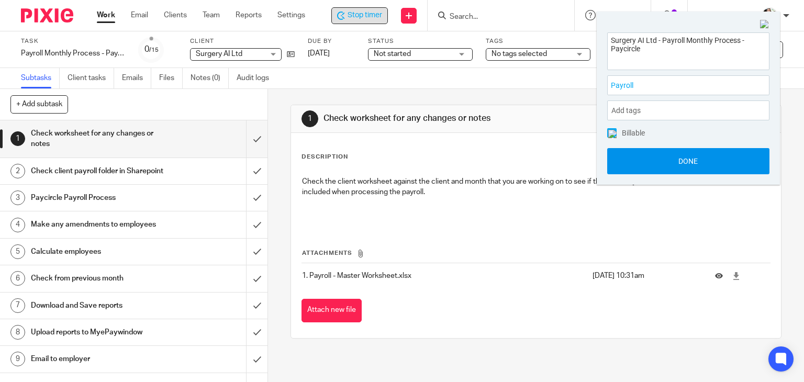
click at [684, 162] on button "Done" at bounding box center [688, 161] width 162 height 26
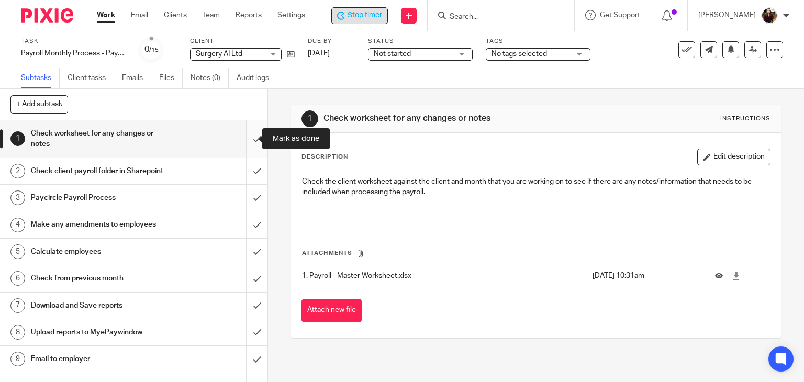
click at [240, 143] on input "submit" at bounding box center [133, 138] width 267 height 37
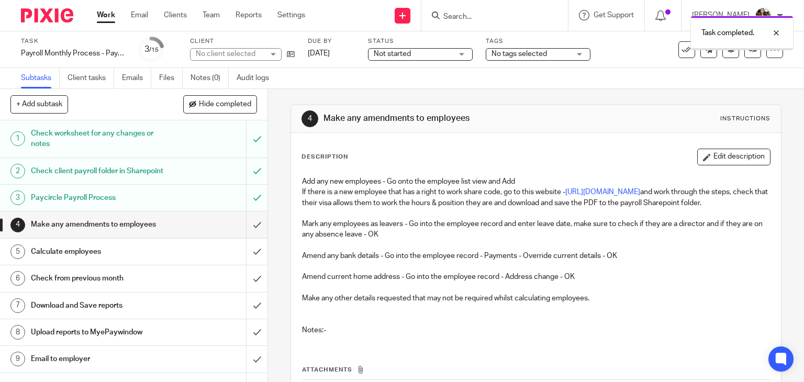
click at [247, 235] on input "submit" at bounding box center [133, 224] width 267 height 26
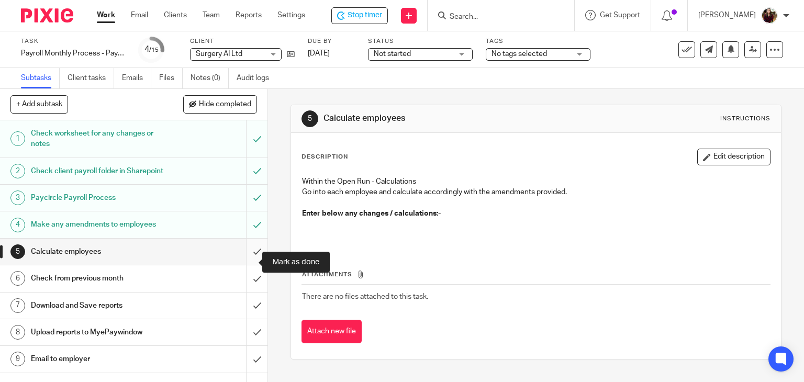
click at [244, 262] on input "submit" at bounding box center [133, 252] width 267 height 26
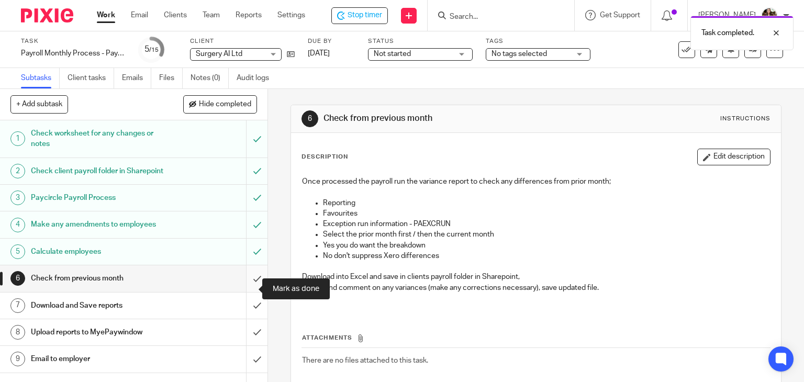
click at [243, 289] on input "submit" at bounding box center [133, 278] width 267 height 26
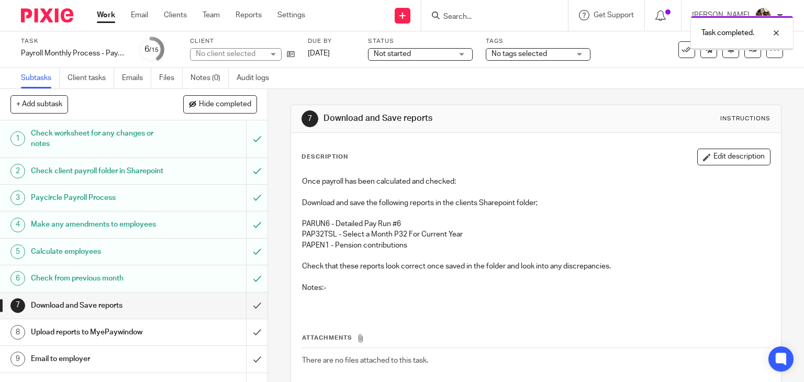
click at [709, 158] on button "Edit description" at bounding box center [733, 157] width 73 height 17
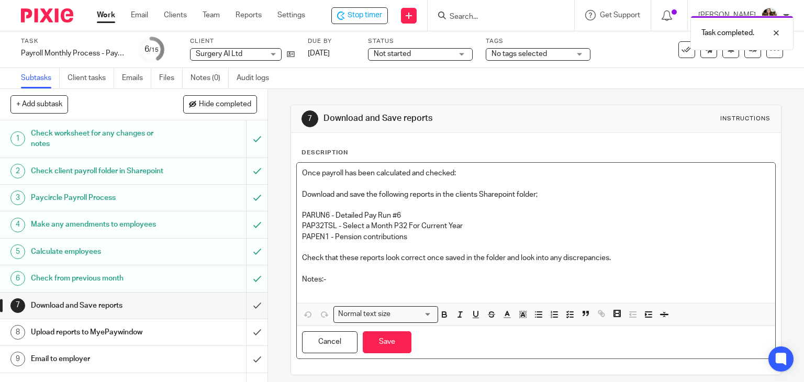
click at [321, 290] on p at bounding box center [536, 290] width 468 height 10
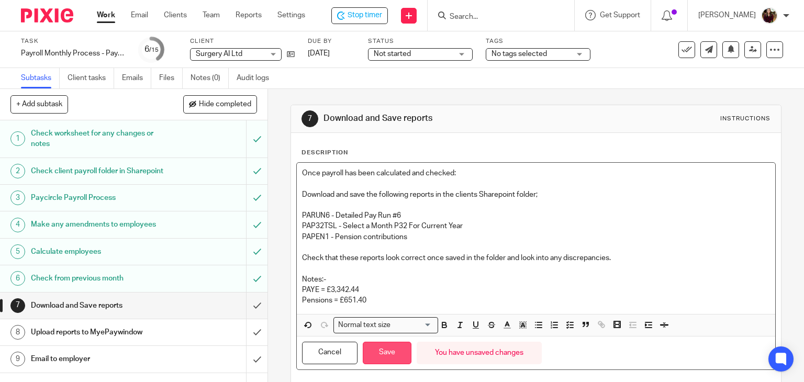
click at [366, 353] on button "Save" at bounding box center [387, 353] width 49 height 22
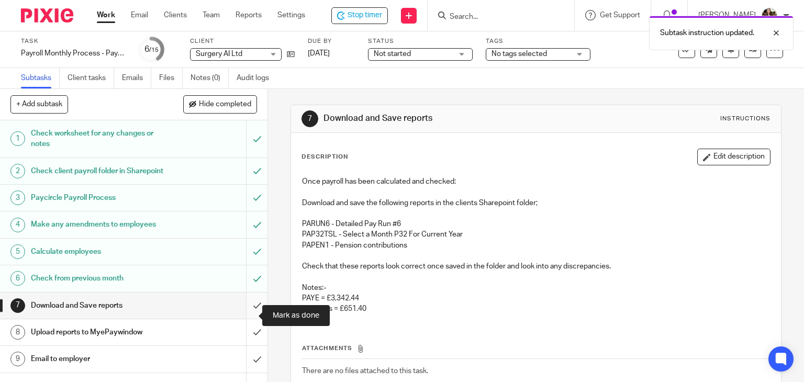
click at [246, 312] on input "submit" at bounding box center [133, 305] width 267 height 26
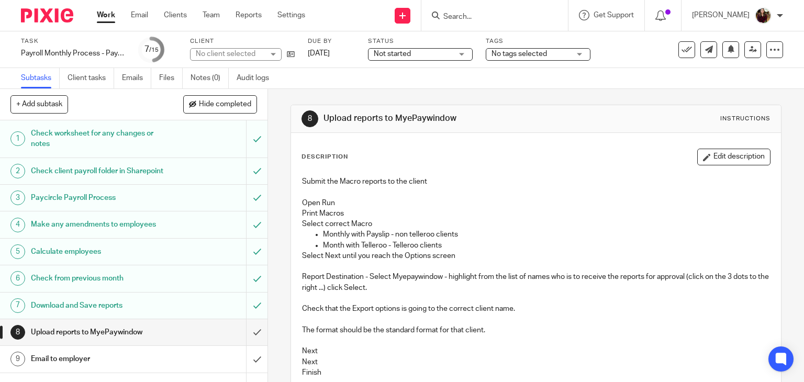
click at [241, 345] on input "submit" at bounding box center [133, 332] width 267 height 26
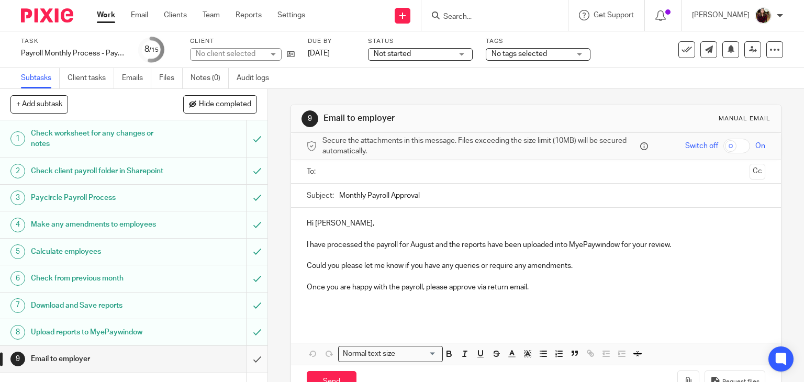
click at [243, 368] on input "submit" at bounding box center [133, 359] width 267 height 26
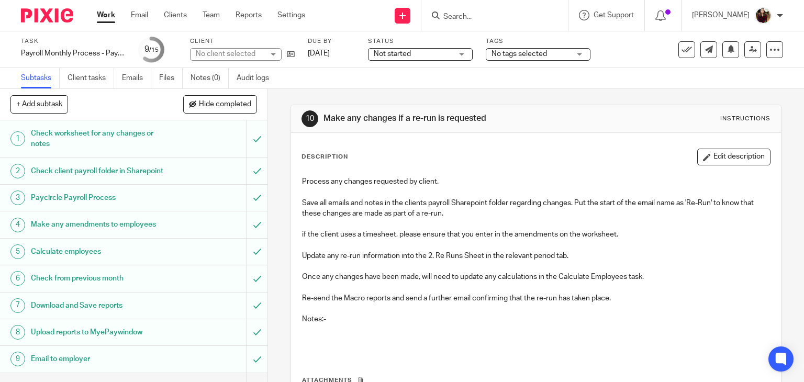
click at [582, 55] on div "No tags selected" at bounding box center [538, 54] width 105 height 13
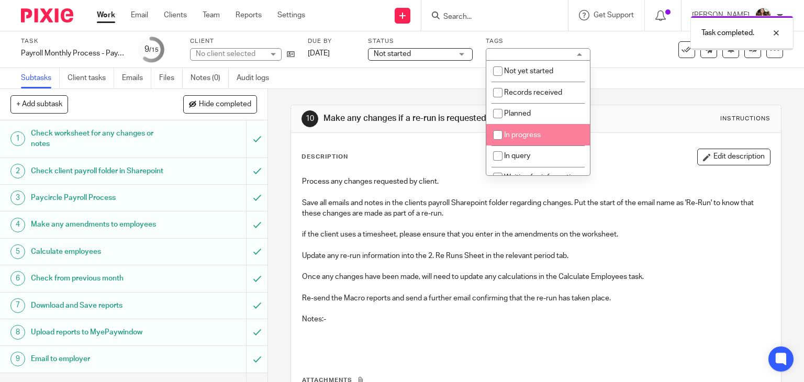
click at [540, 128] on li "In progress" at bounding box center [538, 134] width 104 height 21
checkbox input "true"
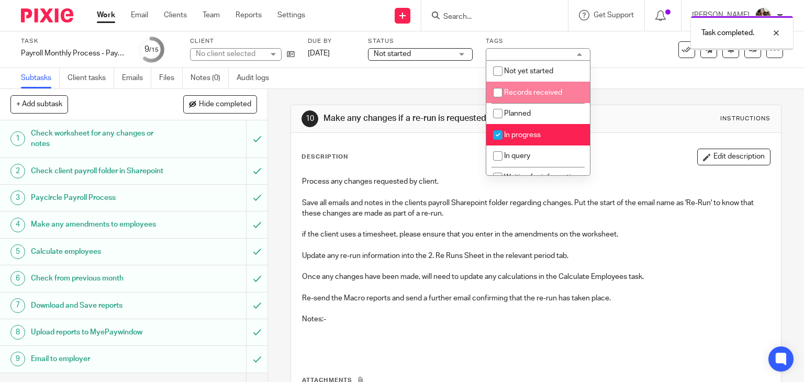
click at [626, 74] on div "Subtasks Client tasks Emails Files Notes (0) Audit logs" at bounding box center [402, 78] width 804 height 21
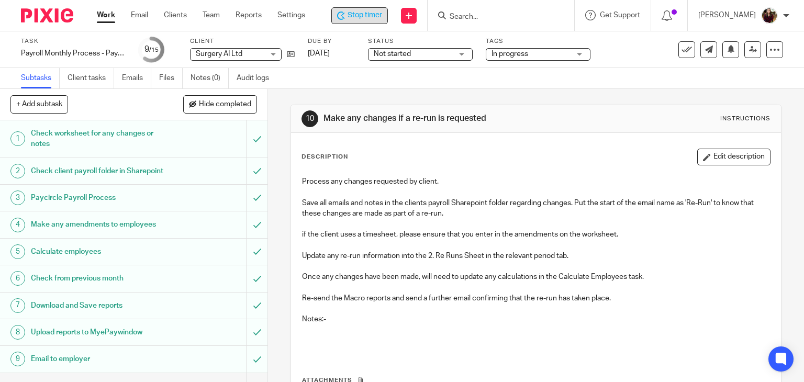
click at [371, 13] on span "Stop timer" at bounding box center [364, 15] width 35 height 11
click at [475, 17] on input "Search" at bounding box center [497, 17] width 94 height 9
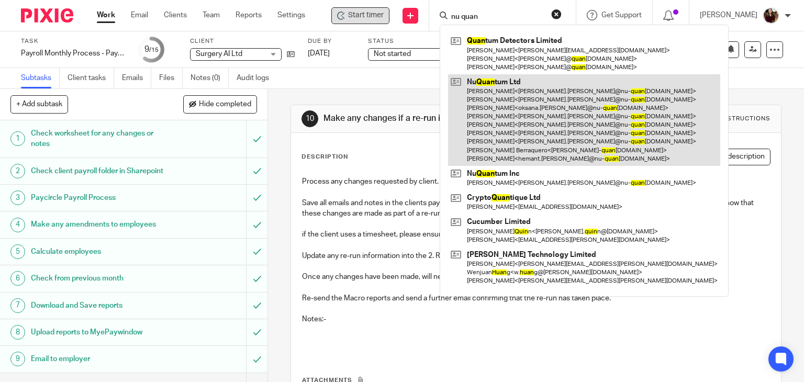
type input "nu quan"
click at [498, 129] on link at bounding box center [584, 120] width 272 height 92
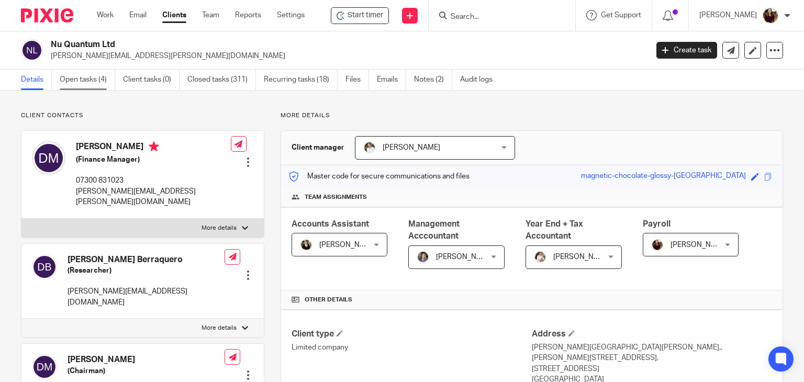
click at [80, 83] on link "Open tasks (4)" at bounding box center [87, 80] width 55 height 20
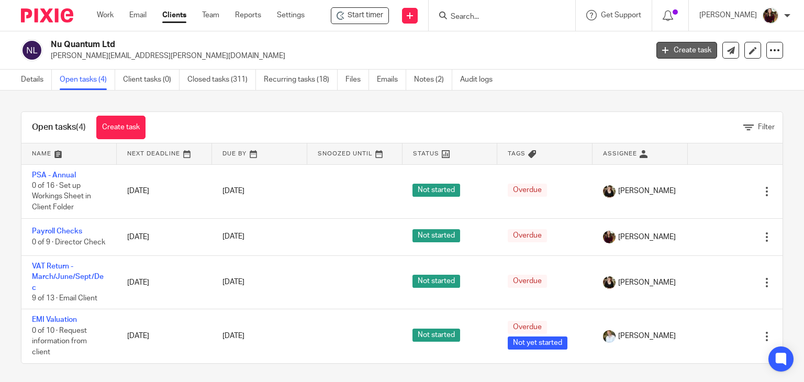
click at [662, 51] on icon at bounding box center [665, 50] width 6 height 6
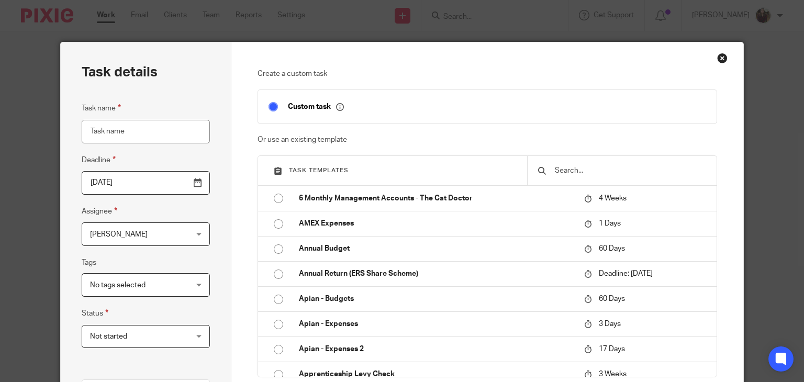
click at [567, 168] on input "text" at bounding box center [630, 171] width 152 height 12
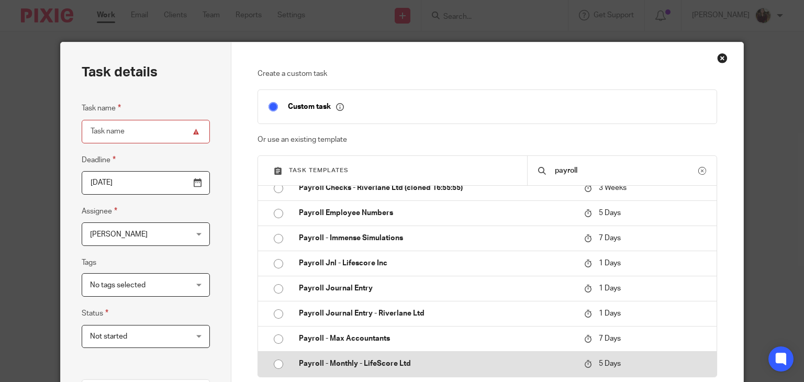
scroll to position [419, 0]
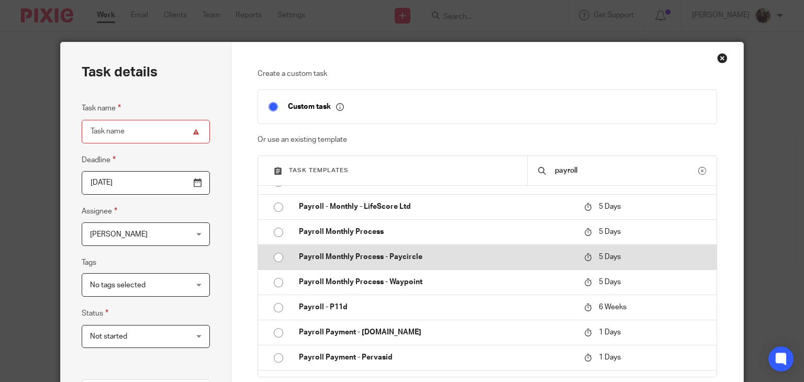
type input "payroll"
click at [415, 253] on p "Payroll Monthly Process - Paycircle" at bounding box center [436, 257] width 275 height 10
type input "2025-08-24"
type input "Payroll Monthly Process - Paycircle"
checkbox input "false"
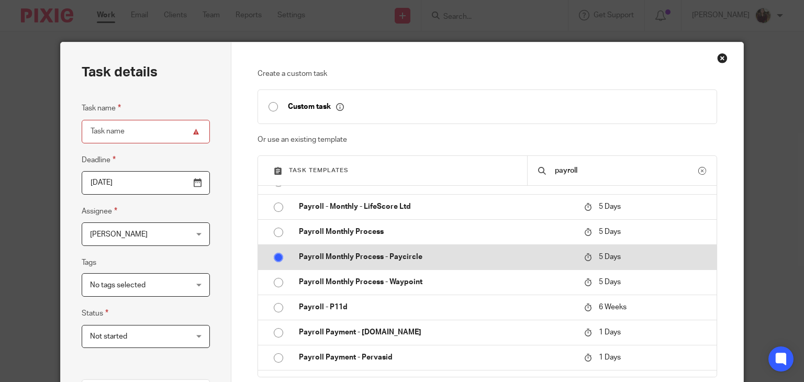
radio input "true"
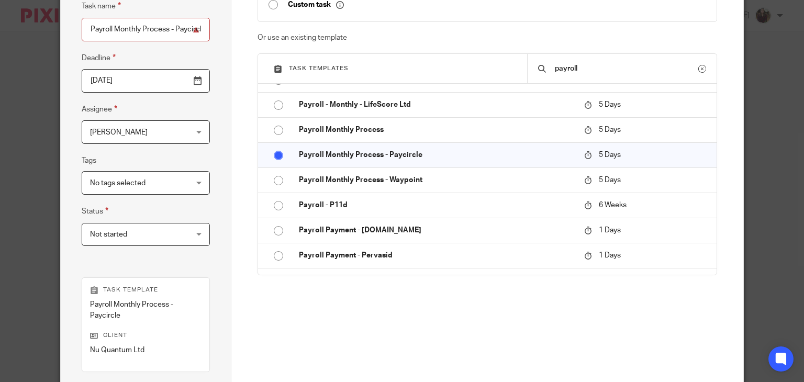
scroll to position [209, 0]
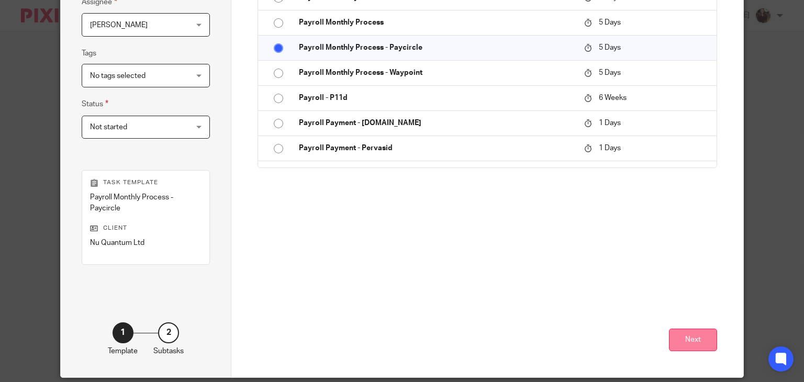
click at [695, 334] on button "Next" at bounding box center [693, 340] width 48 height 22
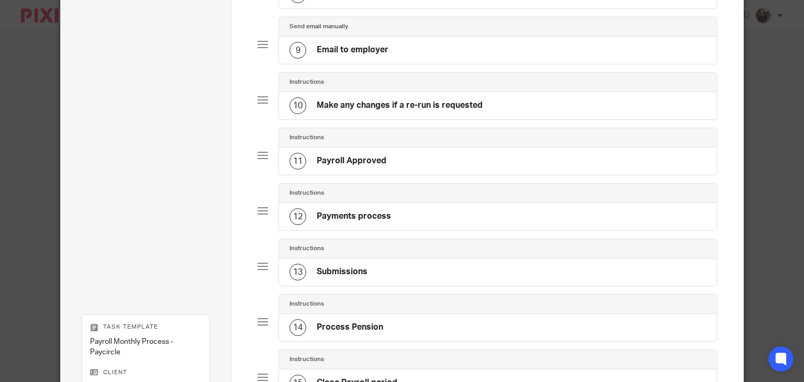
scroll to position [700, 0]
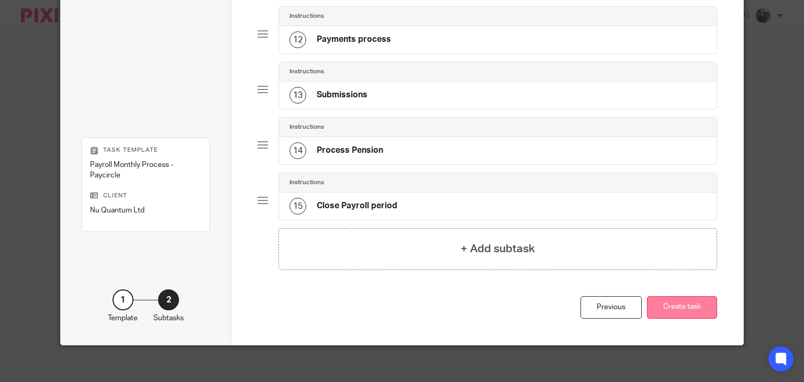
click at [677, 302] on button "Create task" at bounding box center [682, 307] width 70 height 22
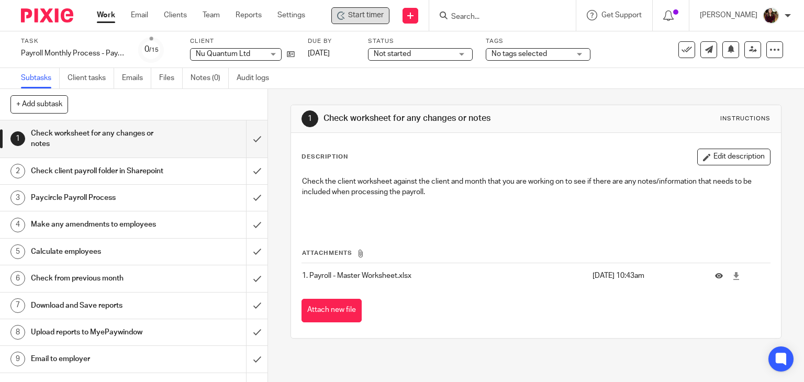
click at [362, 16] on span "Start timer" at bounding box center [366, 15] width 36 height 11
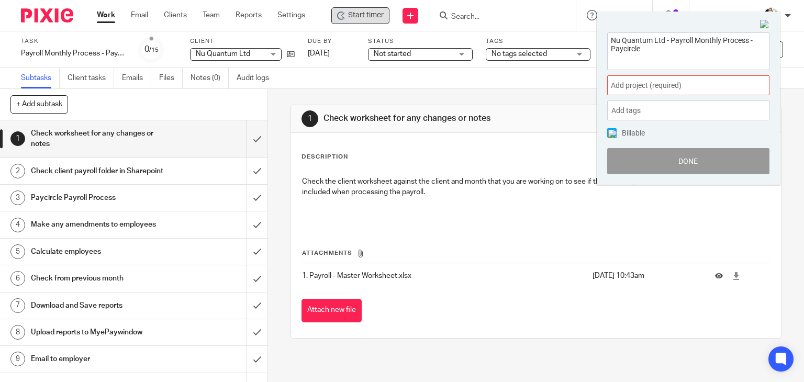
click at [661, 86] on span "Add project (required) :" at bounding box center [677, 85] width 132 height 11
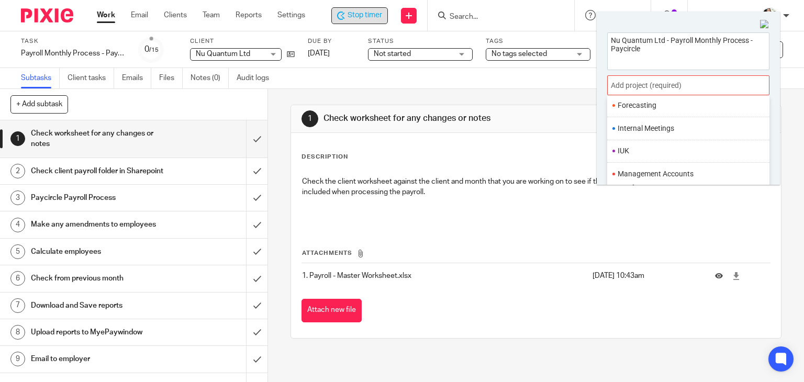
scroll to position [391, 0]
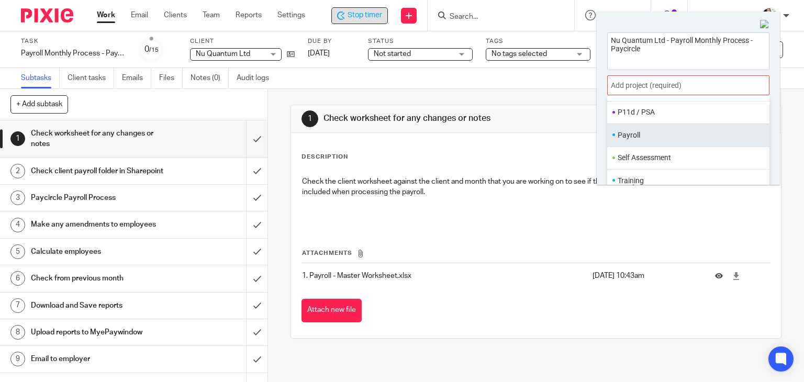
click at [643, 134] on li "Payroll" at bounding box center [685, 135] width 137 height 11
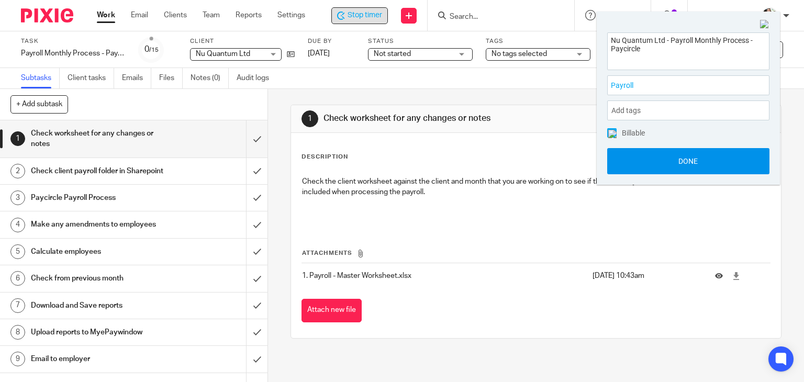
click at [669, 159] on button "Done" at bounding box center [688, 161] width 162 height 26
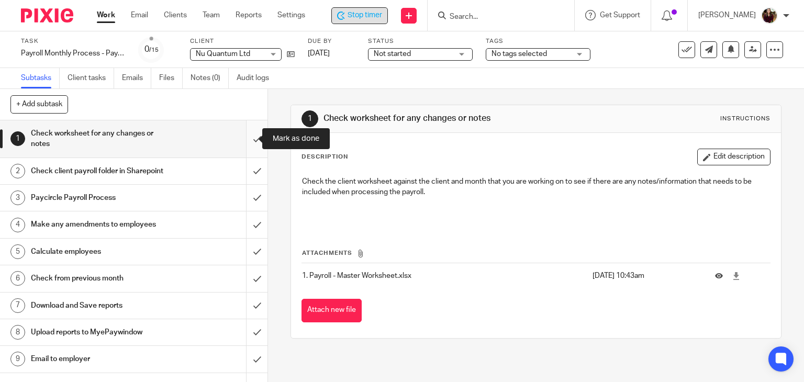
click at [243, 137] on input "submit" at bounding box center [133, 138] width 267 height 37
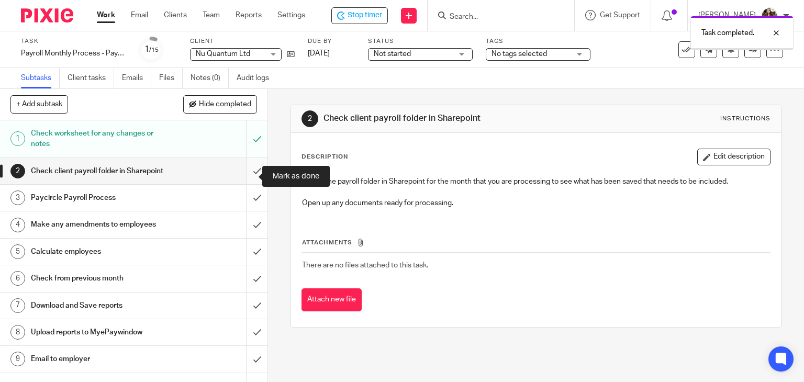
click at [239, 176] on input "submit" at bounding box center [133, 171] width 267 height 26
